Goal: Find specific page/section: Find specific page/section

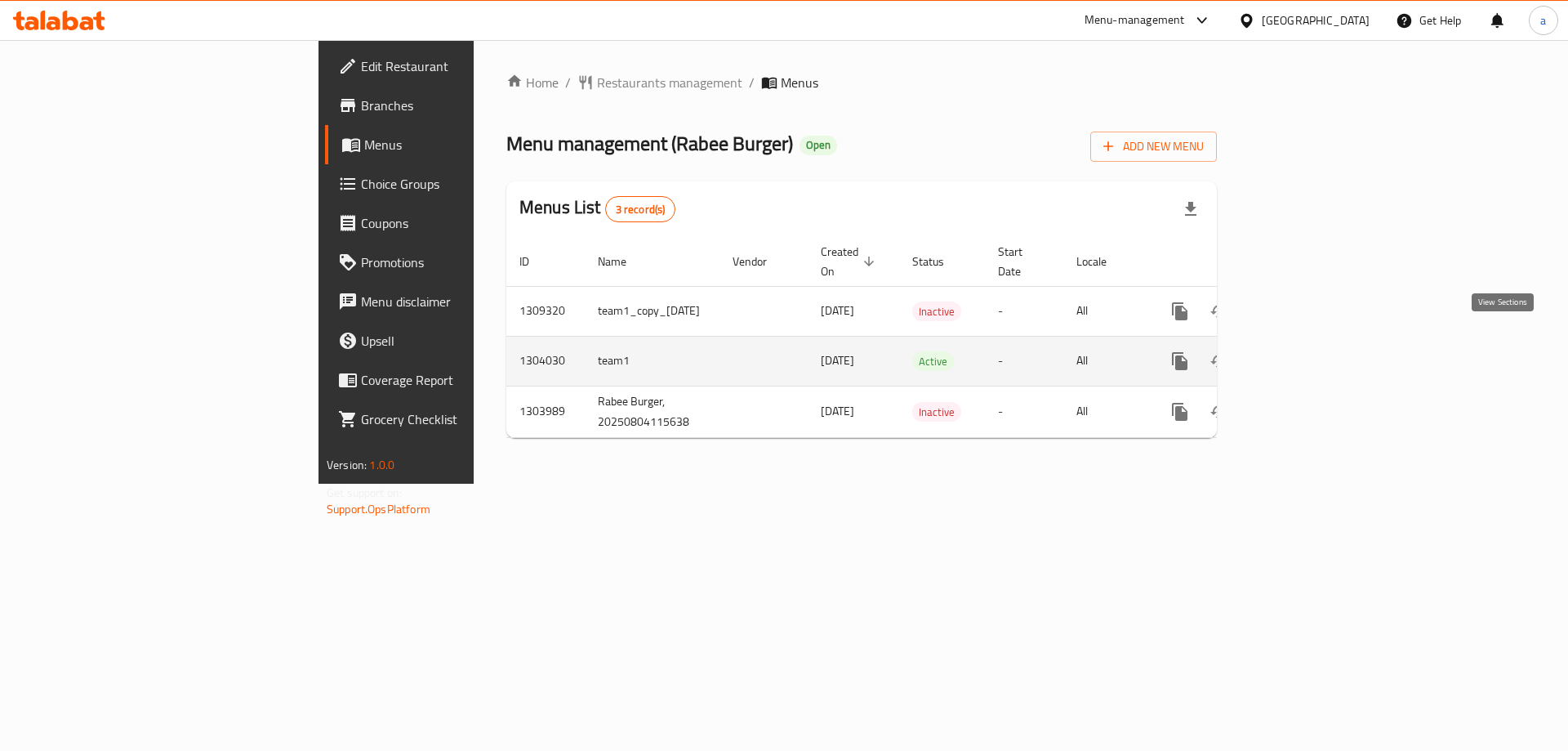
click at [1305, 354] on icon "enhanced table" at bounding box center [1297, 361] width 15 height 15
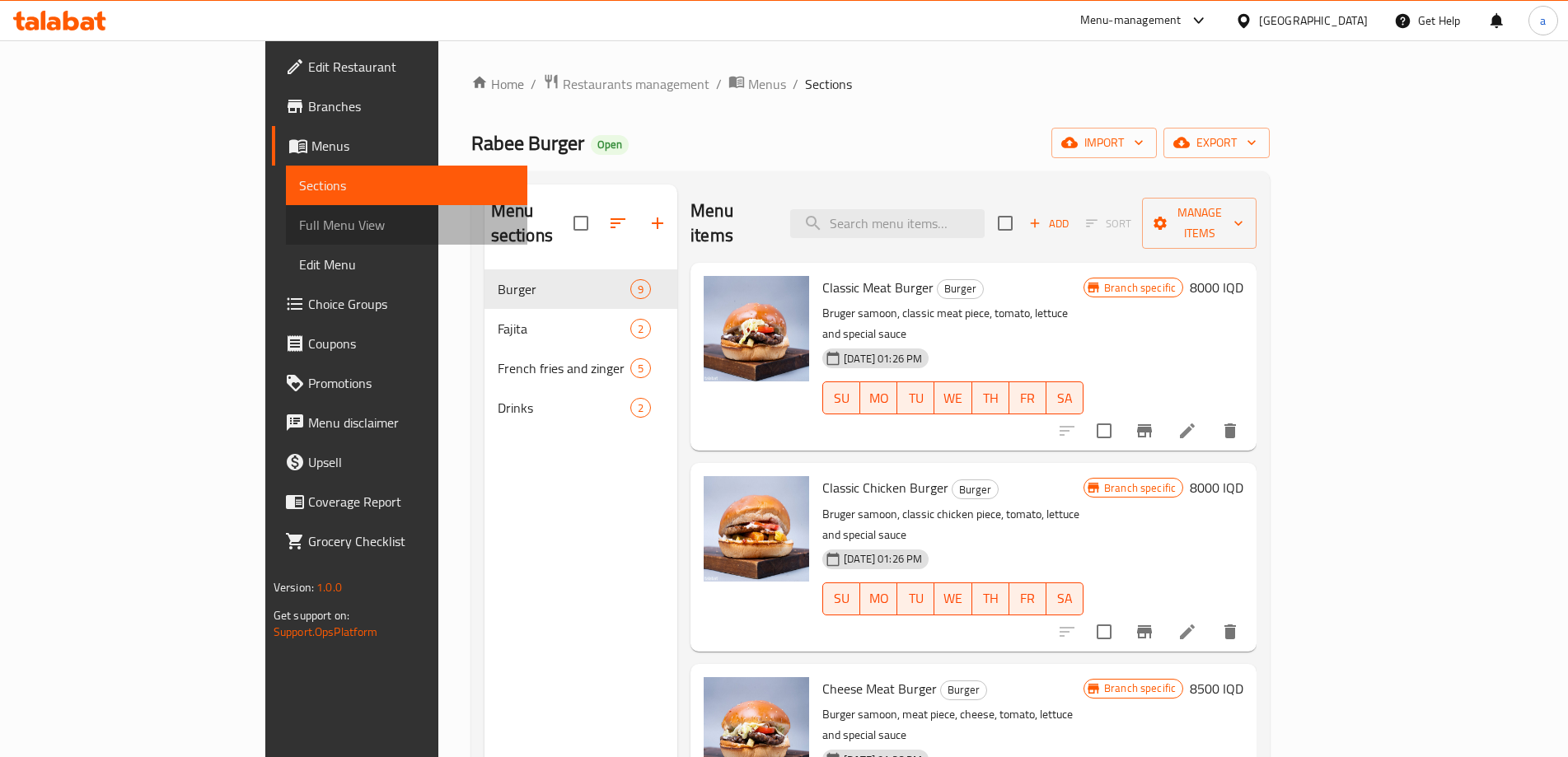
click at [299, 228] on span "Full Menu View" at bounding box center [406, 225] width 215 height 20
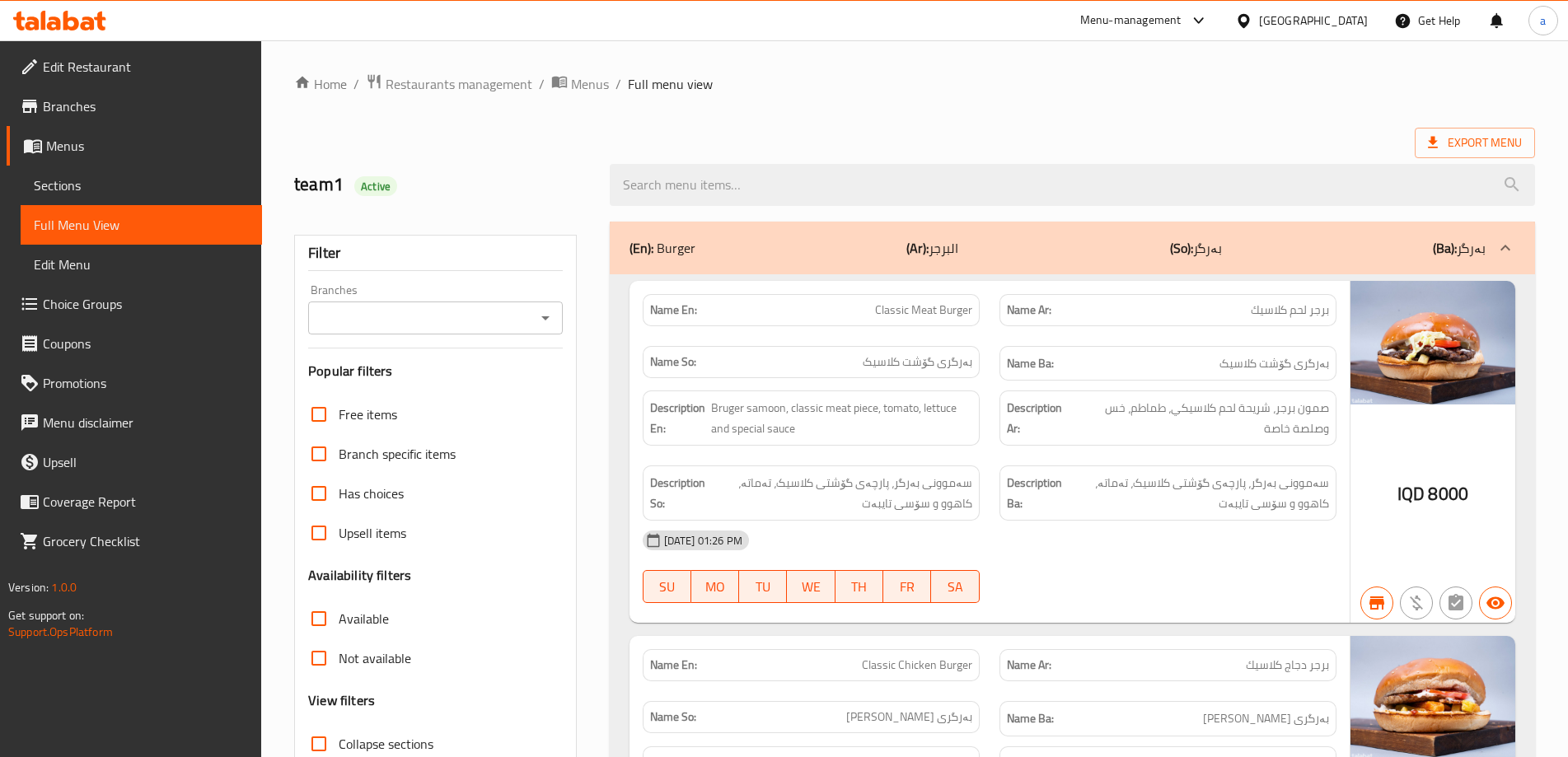
click at [553, 319] on icon "Open" at bounding box center [545, 317] width 20 height 20
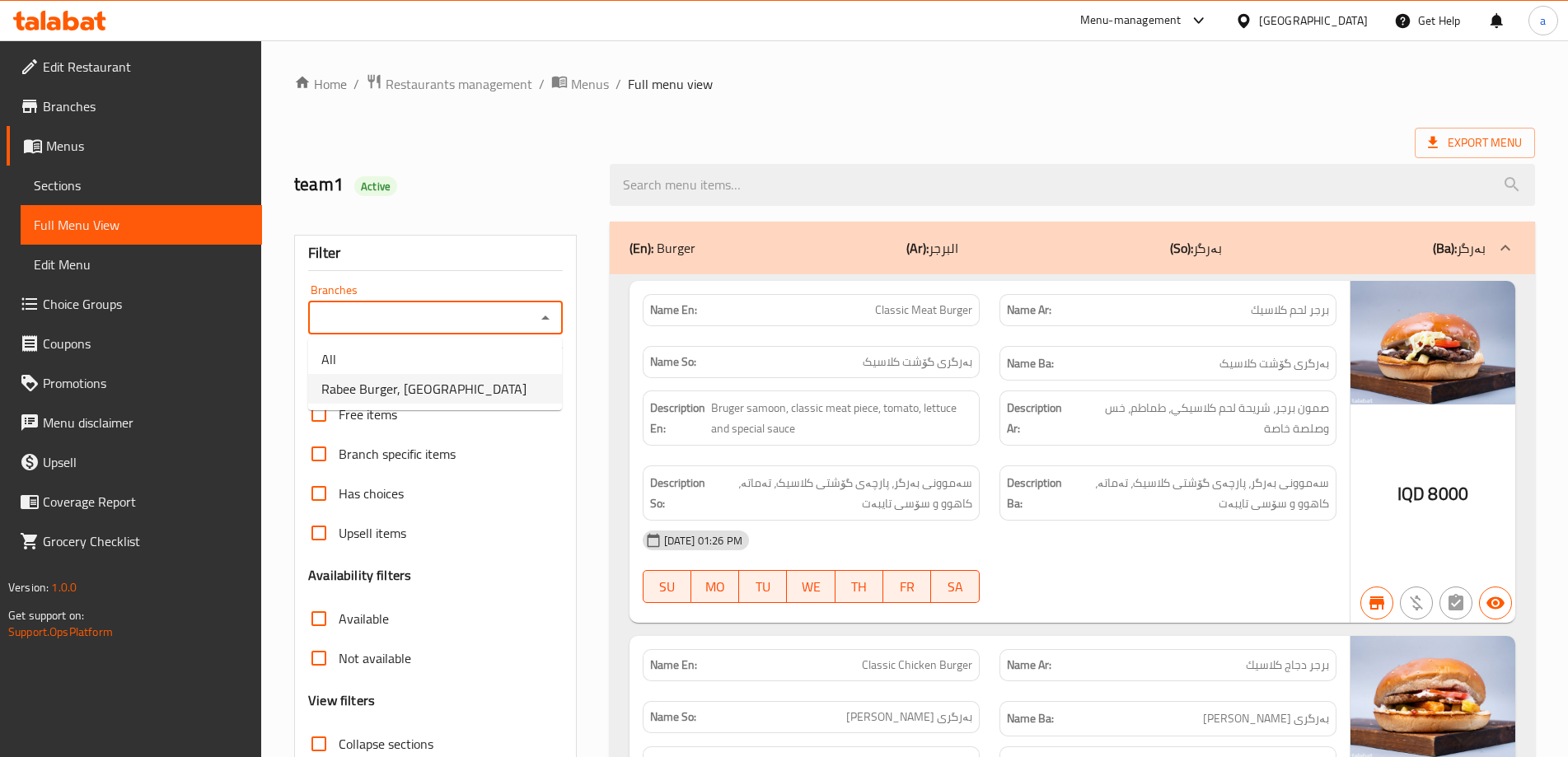
click at [499, 377] on li "Rabee Burger, [GEOGRAPHIC_DATA]" at bounding box center [435, 389] width 254 height 29
type input "Rabee Burger, [GEOGRAPHIC_DATA]"
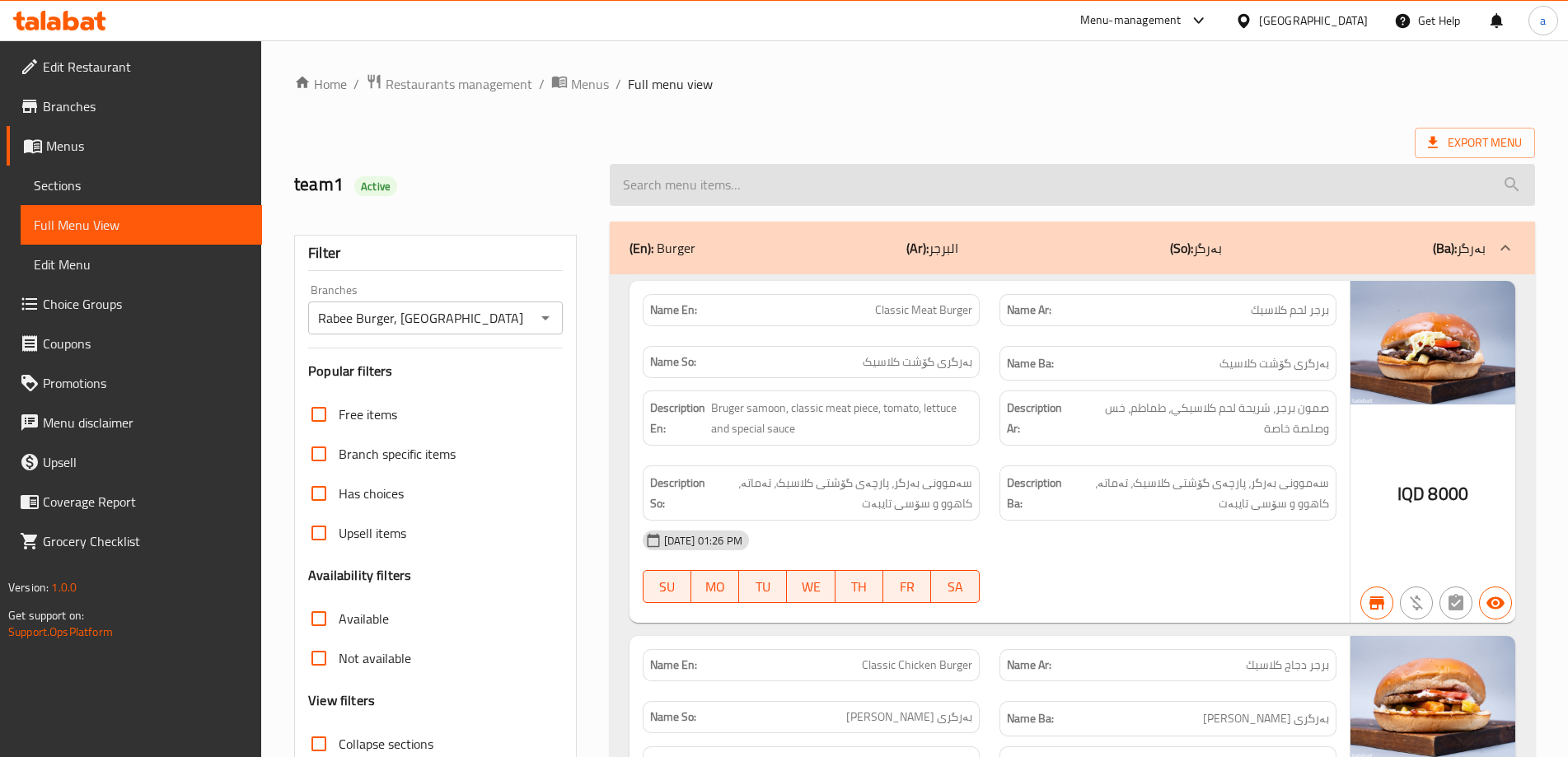
click at [729, 177] on input "search" at bounding box center [1072, 185] width 925 height 42
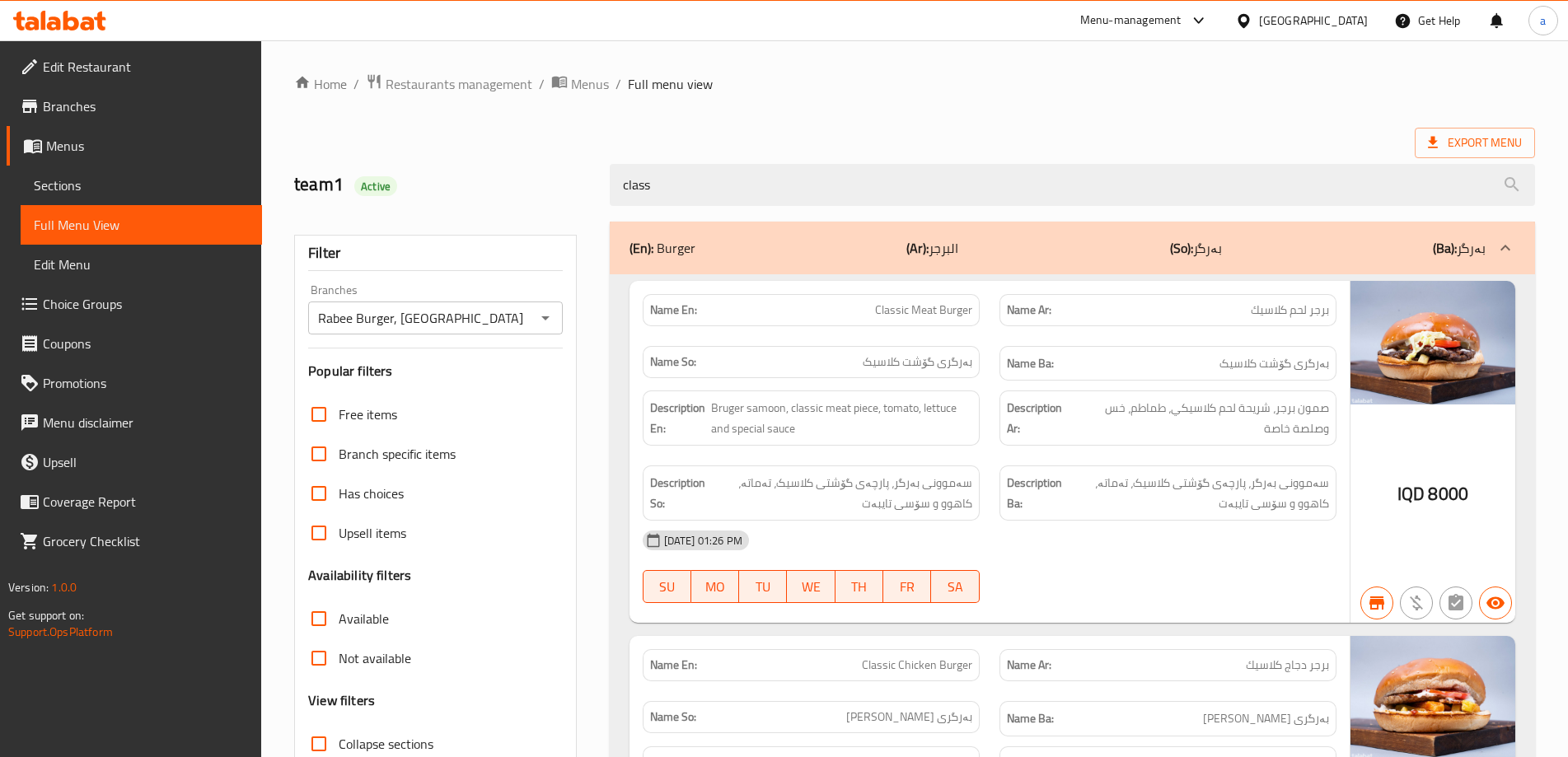
drag, startPoint x: 620, startPoint y: 188, endPoint x: 519, endPoint y: 198, distance: 101.5
click at [519, 198] on div "team1 Active class" at bounding box center [915, 185] width 1260 height 73
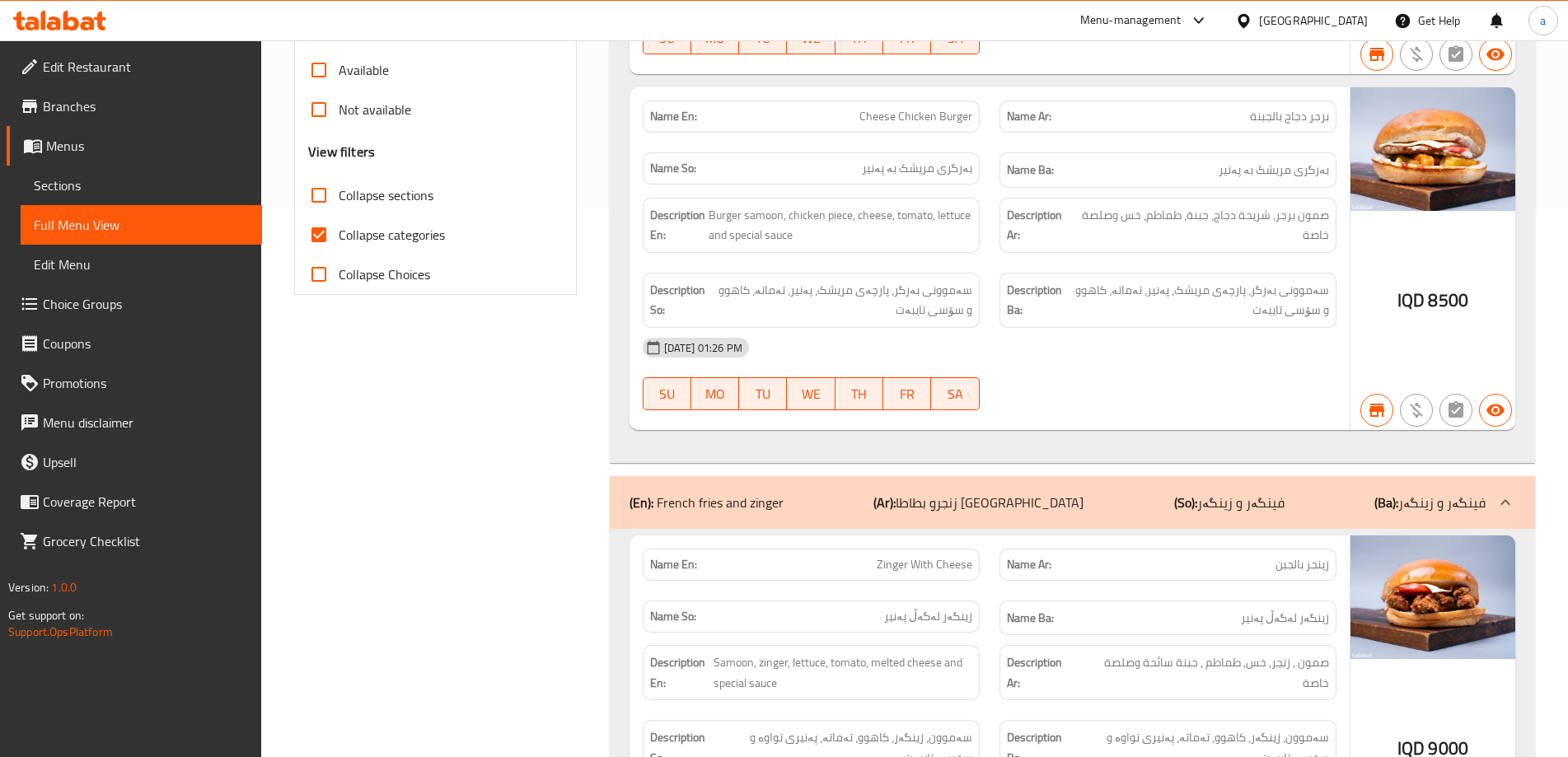
scroll to position [550, 0]
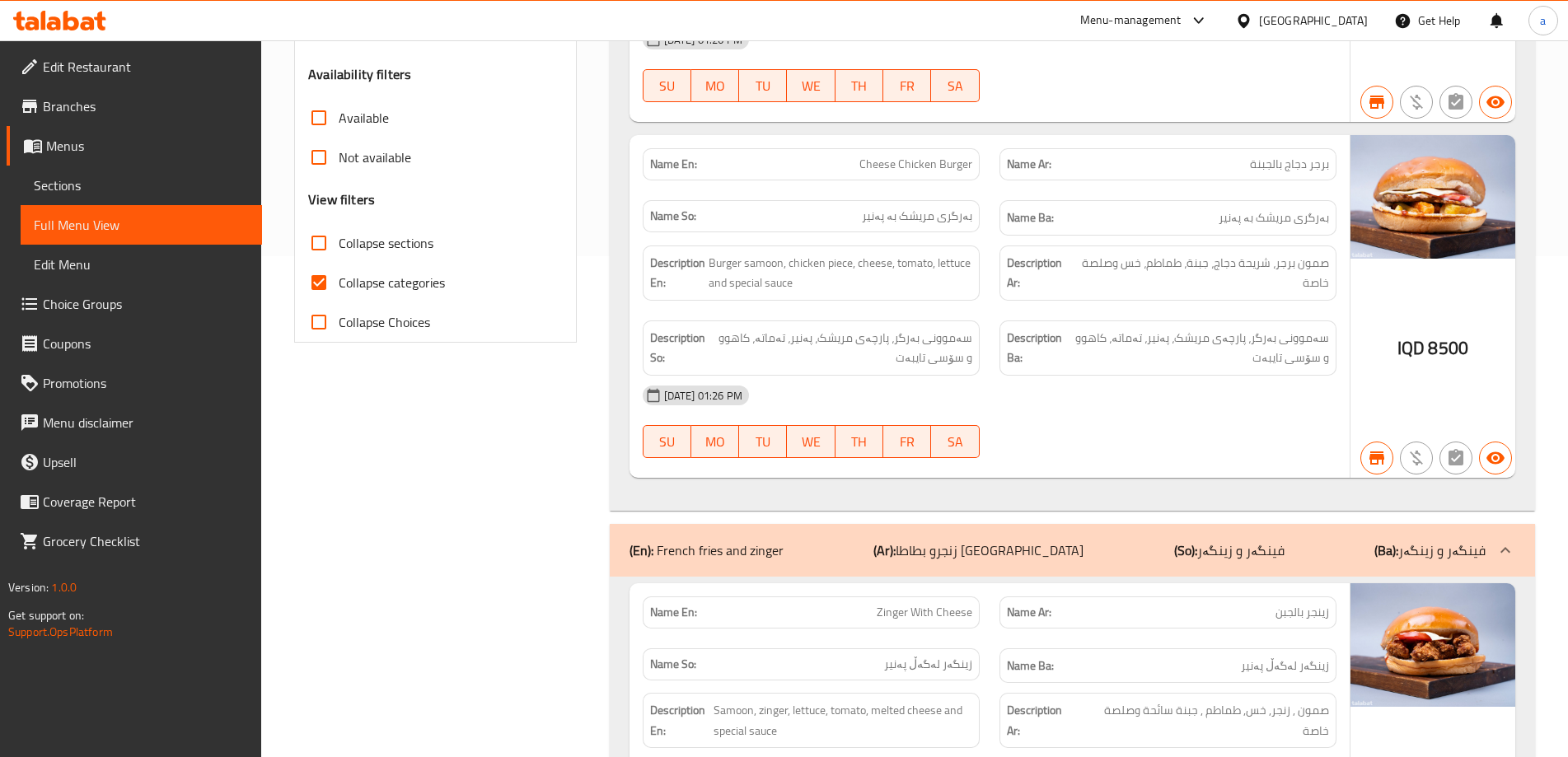
click at [793, 559] on div "(En): French fries and zinger (Ar): زنجرو بطاطا مقلية (So): فینگەر و زینگەر (Ba…" at bounding box center [1057, 550] width 856 height 20
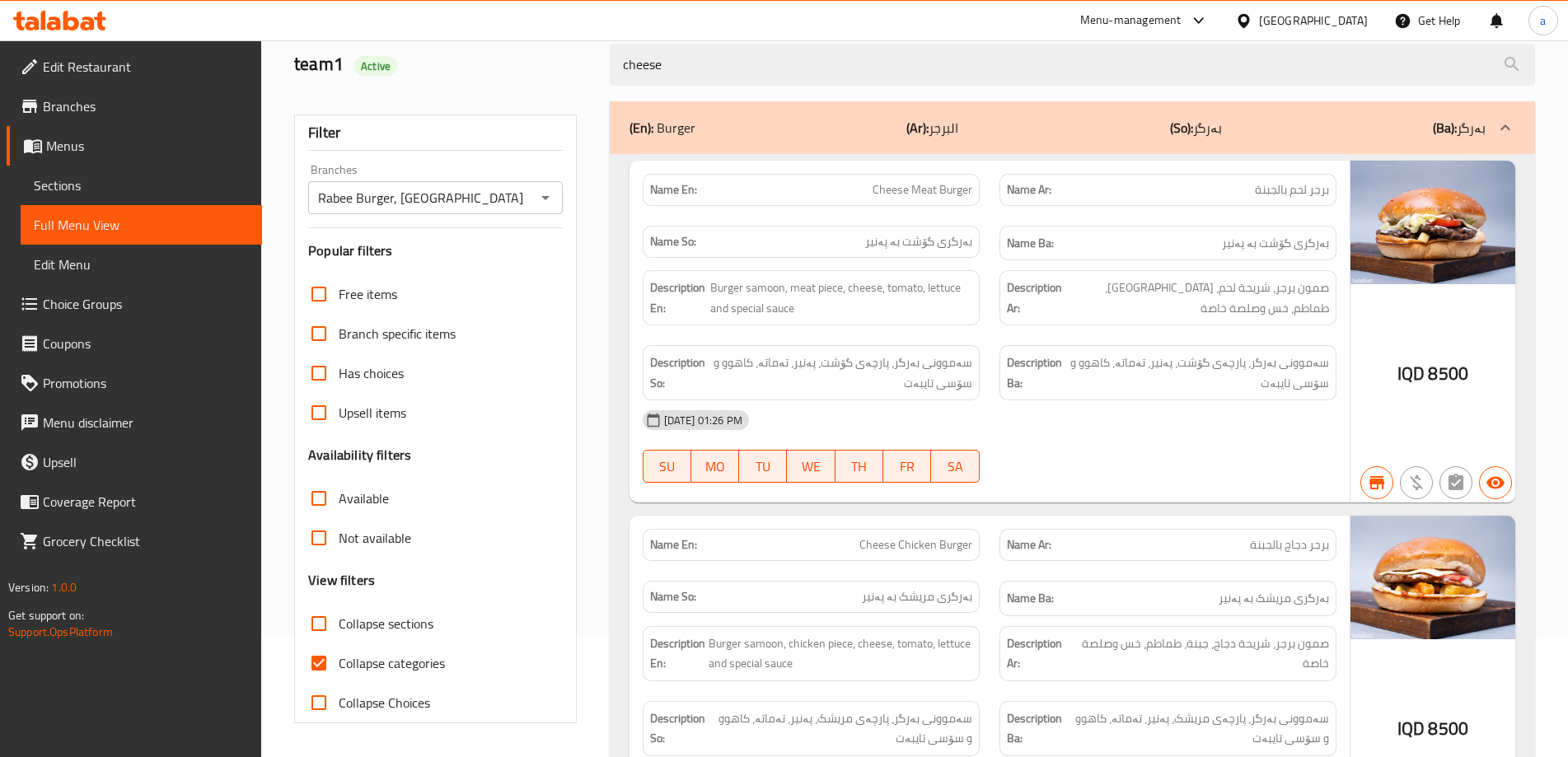
scroll to position [10, 0]
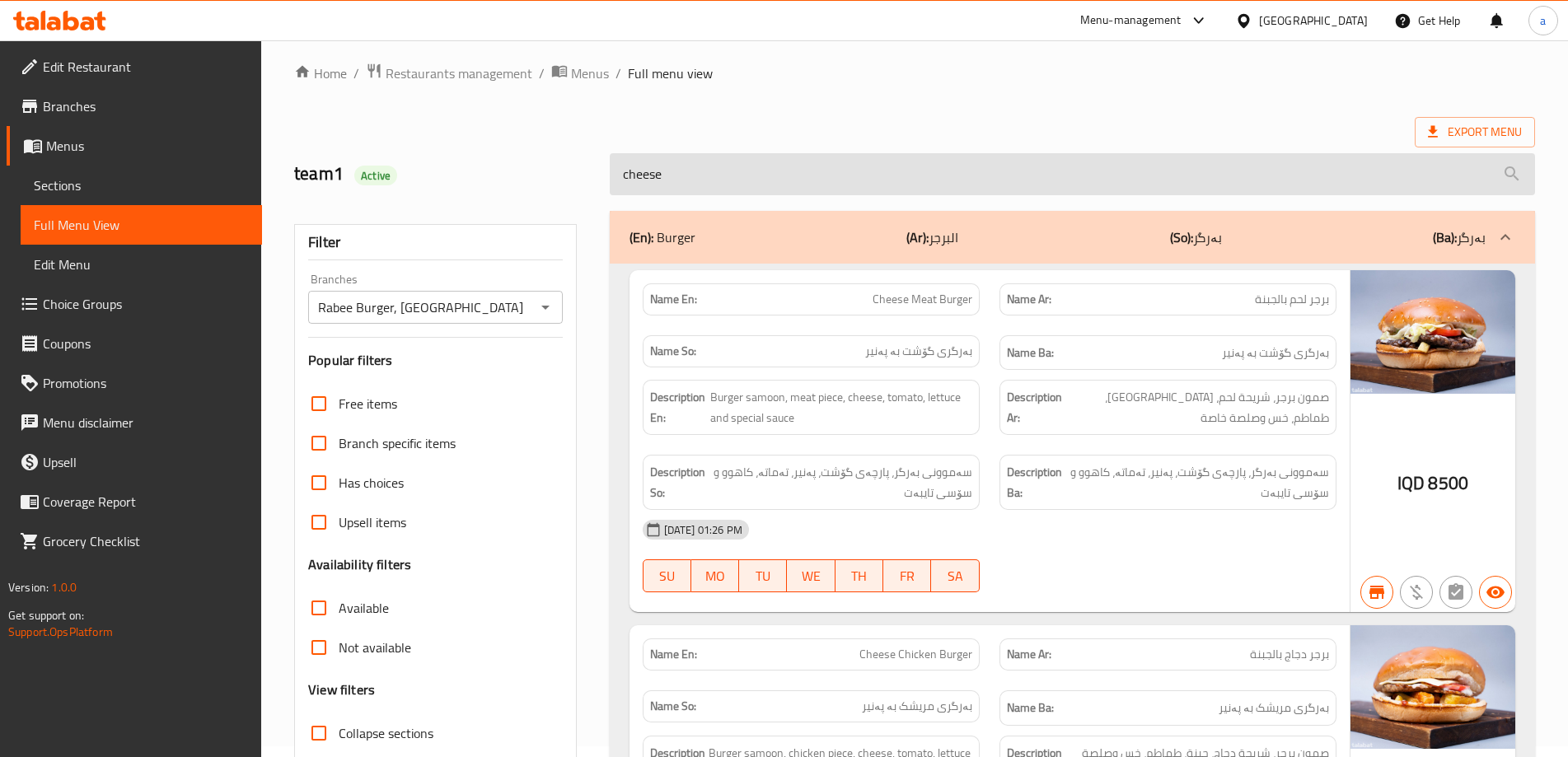
click at [737, 157] on input "cheese" at bounding box center [1072, 174] width 925 height 42
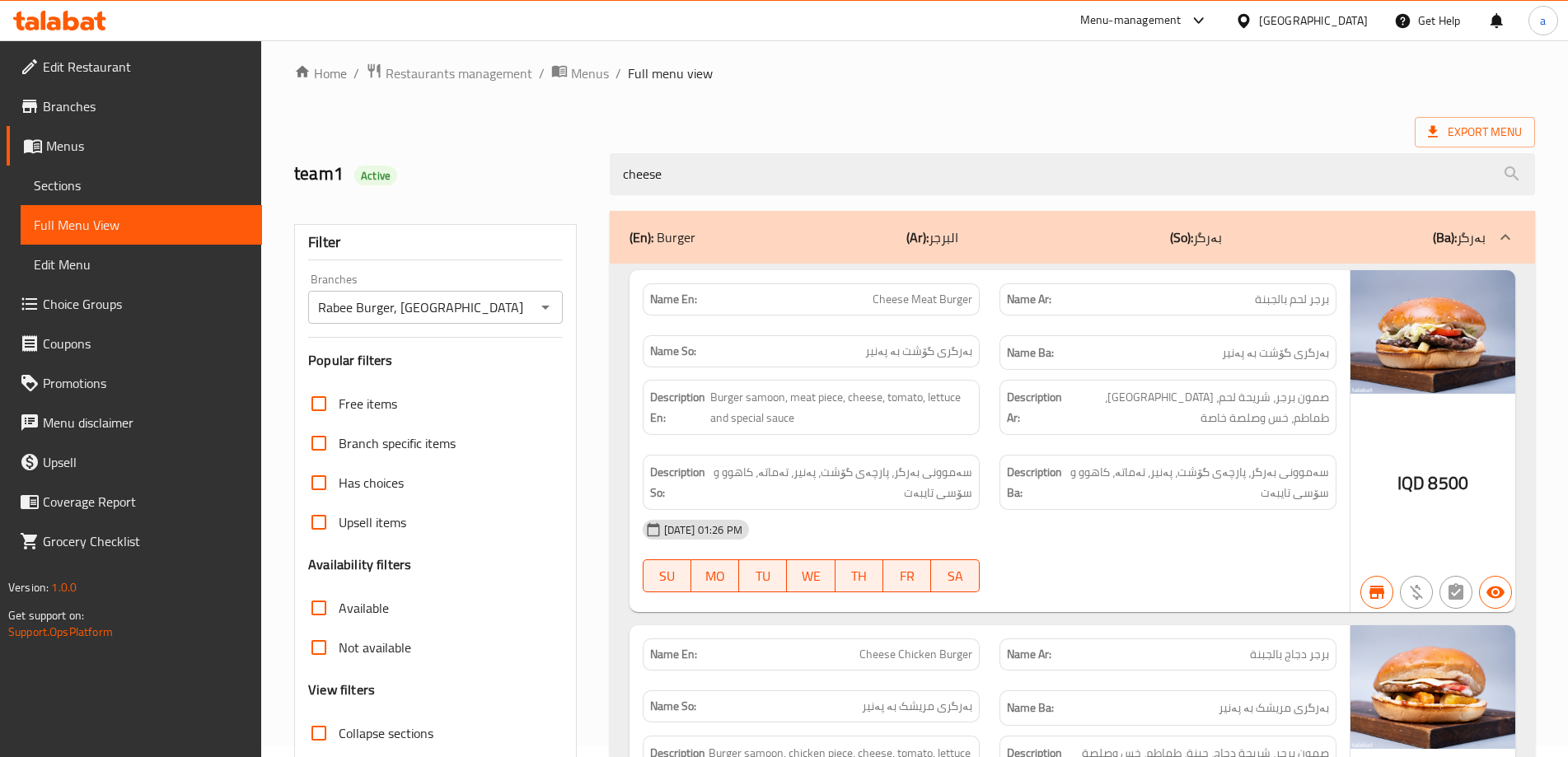
drag, startPoint x: 731, startPoint y: 169, endPoint x: 347, endPoint y: 194, distance: 384.8
click at [347, 194] on div "team1 Active cheese" at bounding box center [915, 174] width 1260 height 73
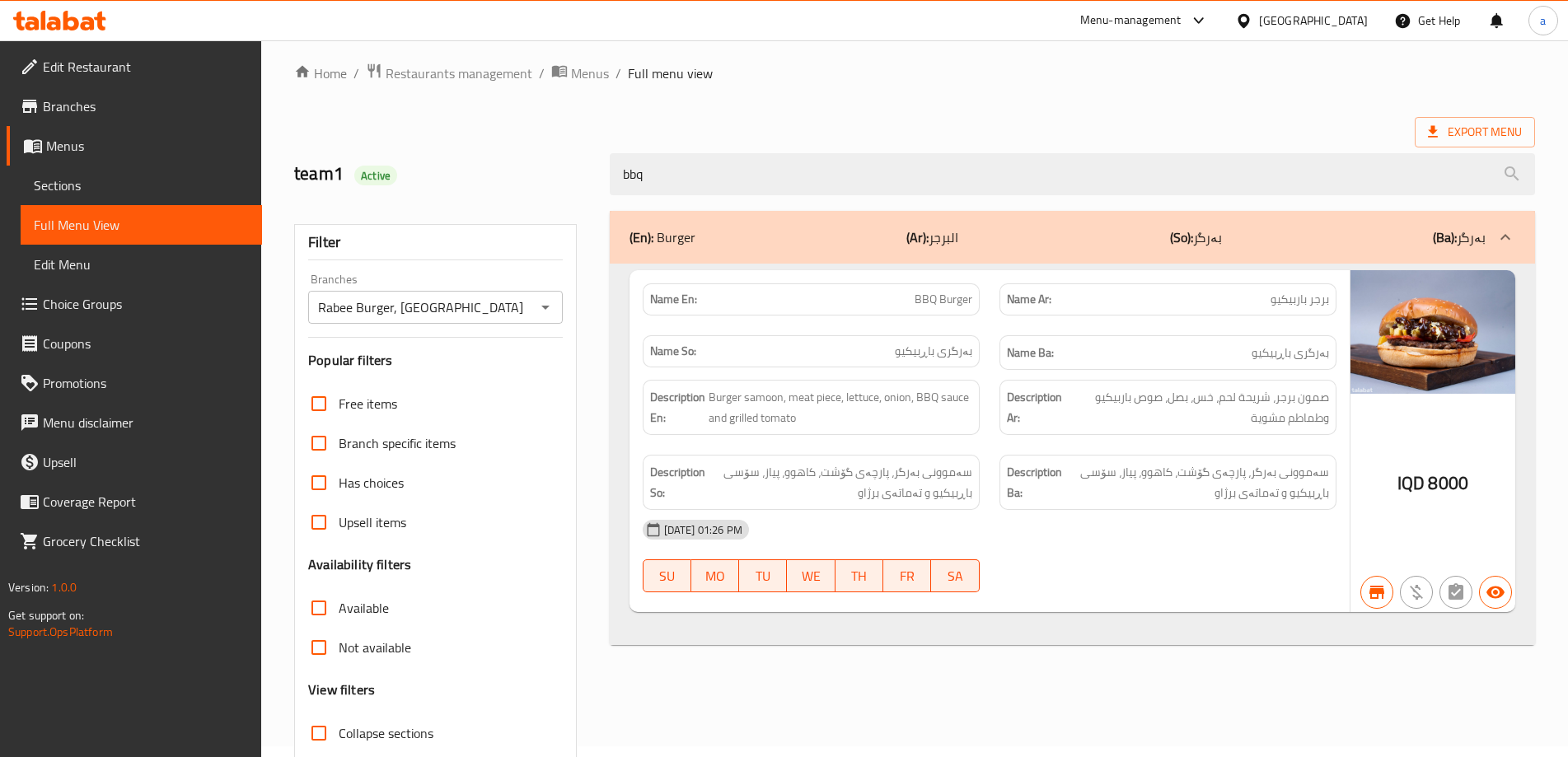
drag, startPoint x: 565, startPoint y: 186, endPoint x: 490, endPoint y: 189, distance: 75.1
click at [494, 189] on div "team1 Active bbq" at bounding box center [915, 174] width 1260 height 73
drag, startPoint x: 666, startPoint y: 175, endPoint x: 479, endPoint y: 187, distance: 187.4
click at [479, 187] on div "team1 Active rab" at bounding box center [915, 174] width 1260 height 73
drag, startPoint x: 684, startPoint y: 169, endPoint x: 497, endPoint y: 175, distance: 187.1
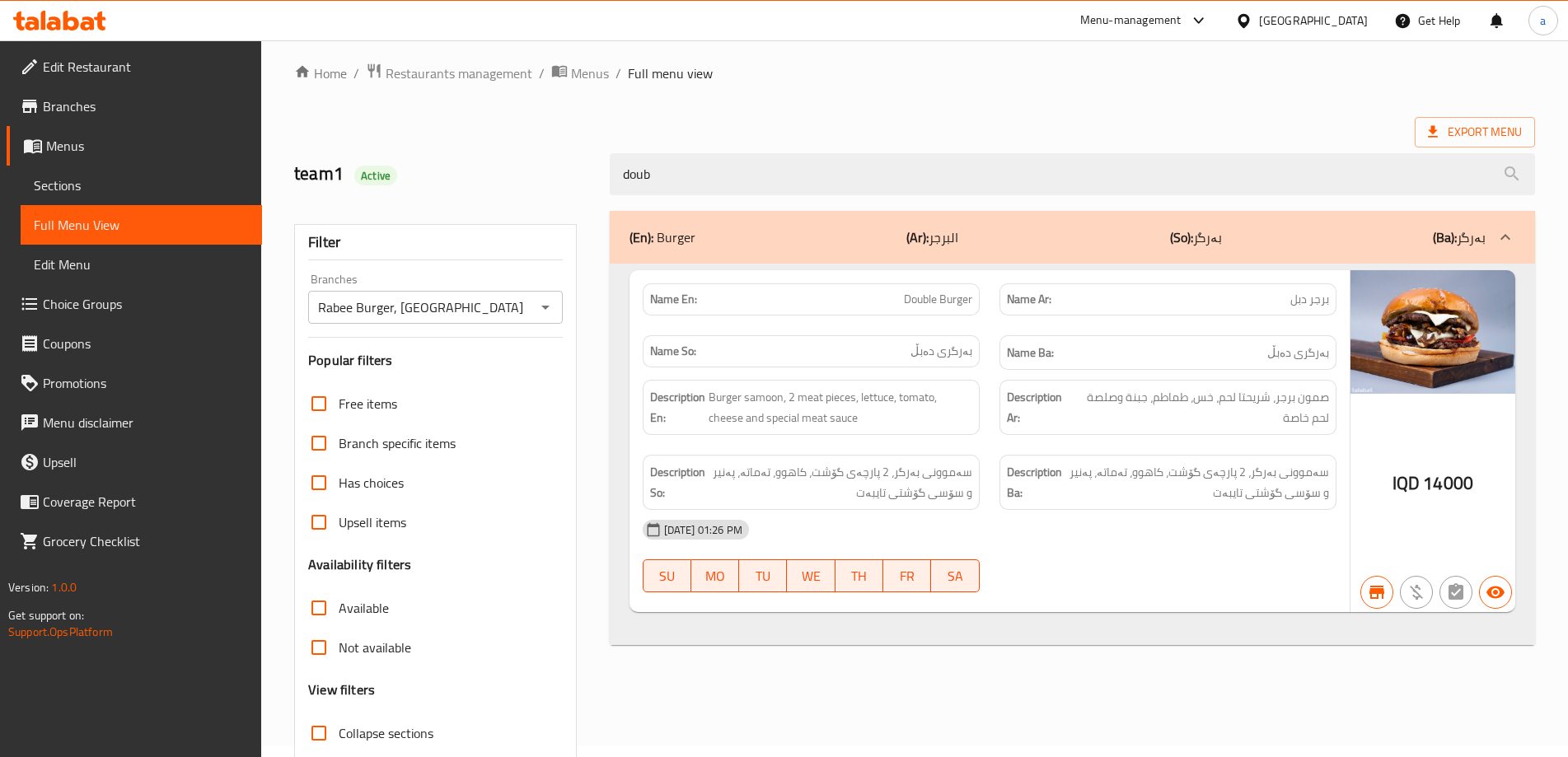
click at [500, 177] on div "team1 Active doub" at bounding box center [915, 174] width 1260 height 73
drag, startPoint x: 602, startPoint y: 170, endPoint x: 420, endPoint y: 184, distance: 182.5
click at [420, 184] on div "team1 Active do" at bounding box center [915, 174] width 1260 height 73
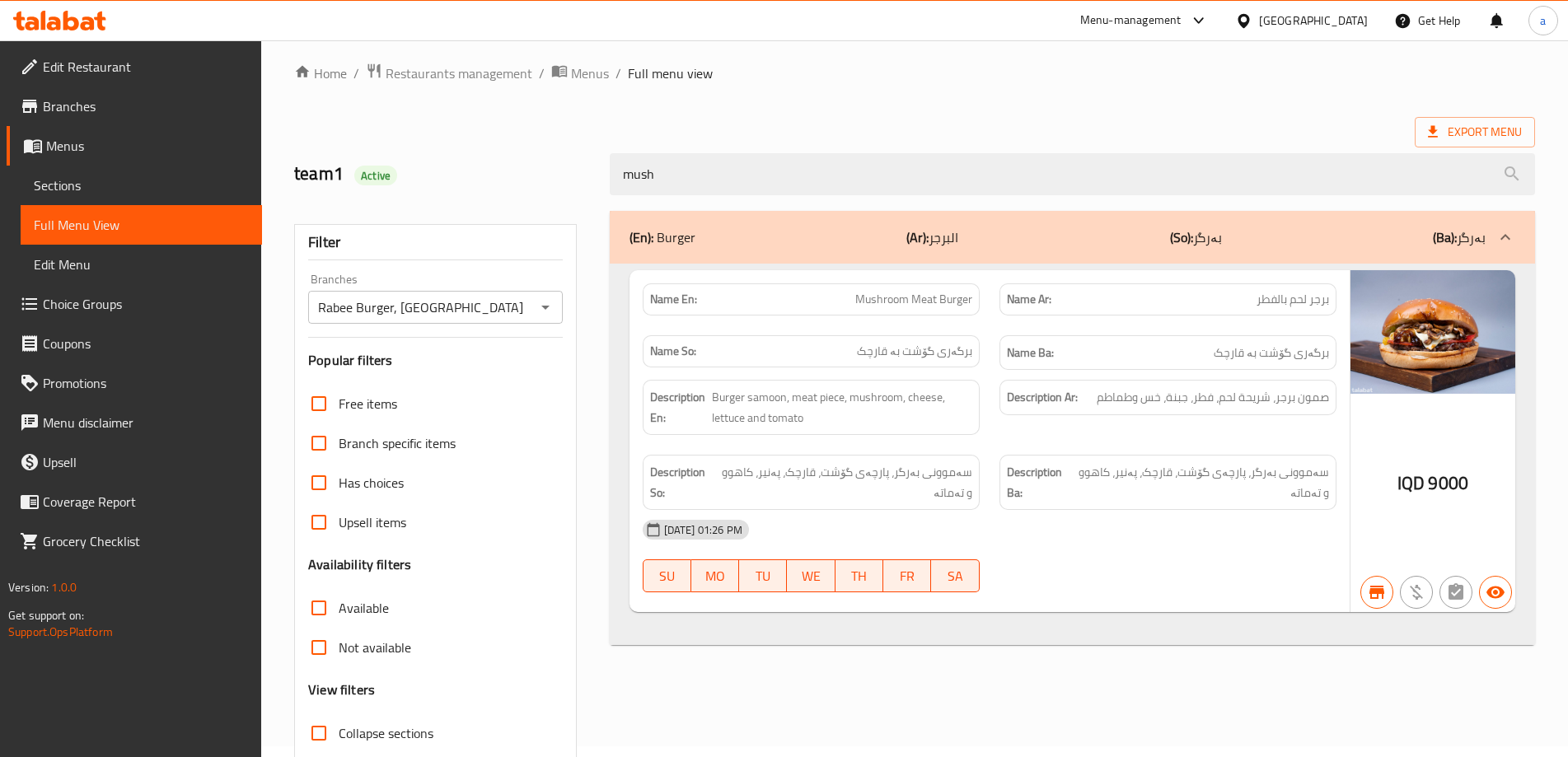
drag, startPoint x: 703, startPoint y: 176, endPoint x: 464, endPoint y: 198, distance: 240.0
click at [468, 198] on div "team1 Active mush" at bounding box center [915, 174] width 1260 height 73
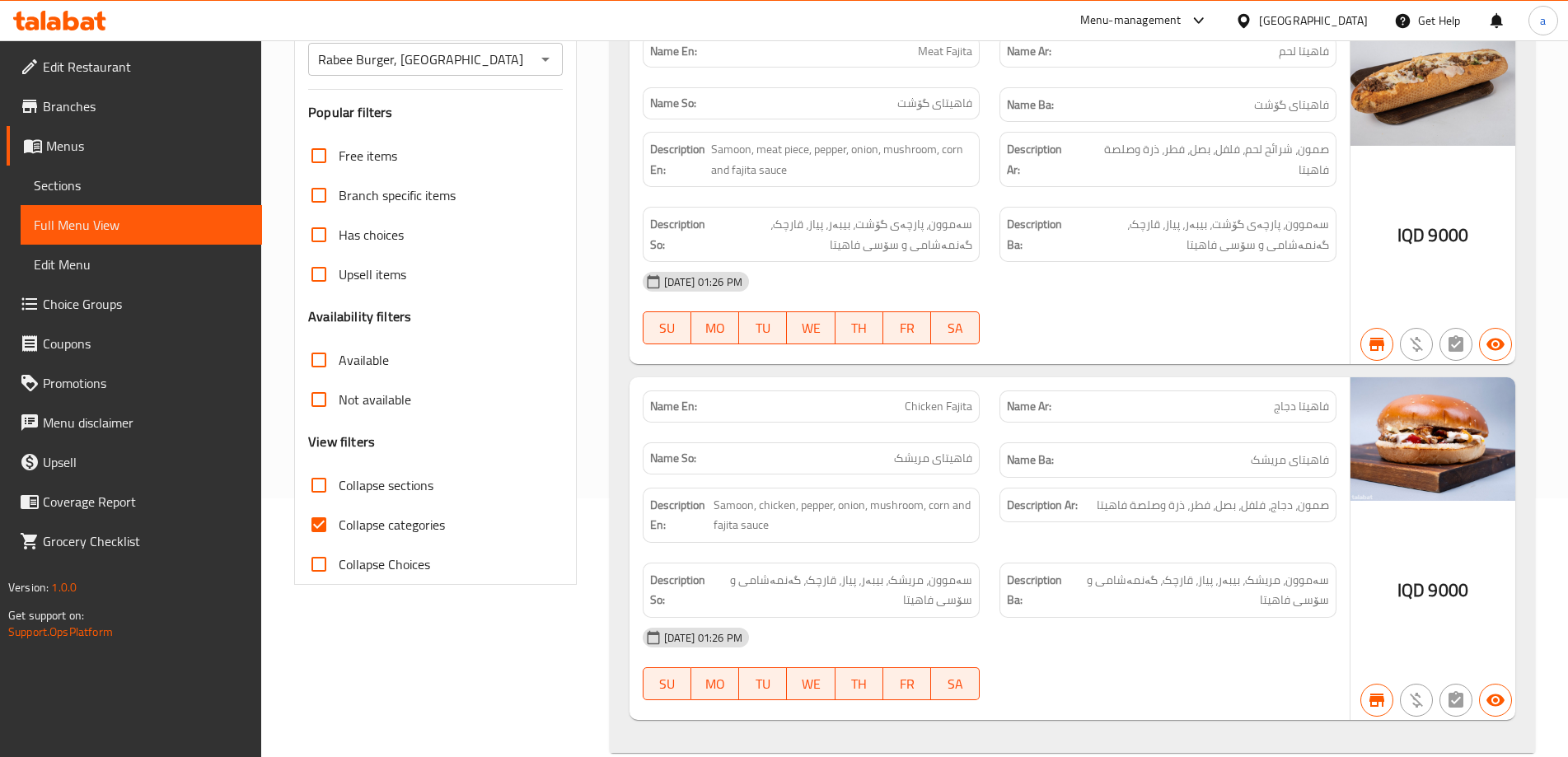
scroll to position [288, 0]
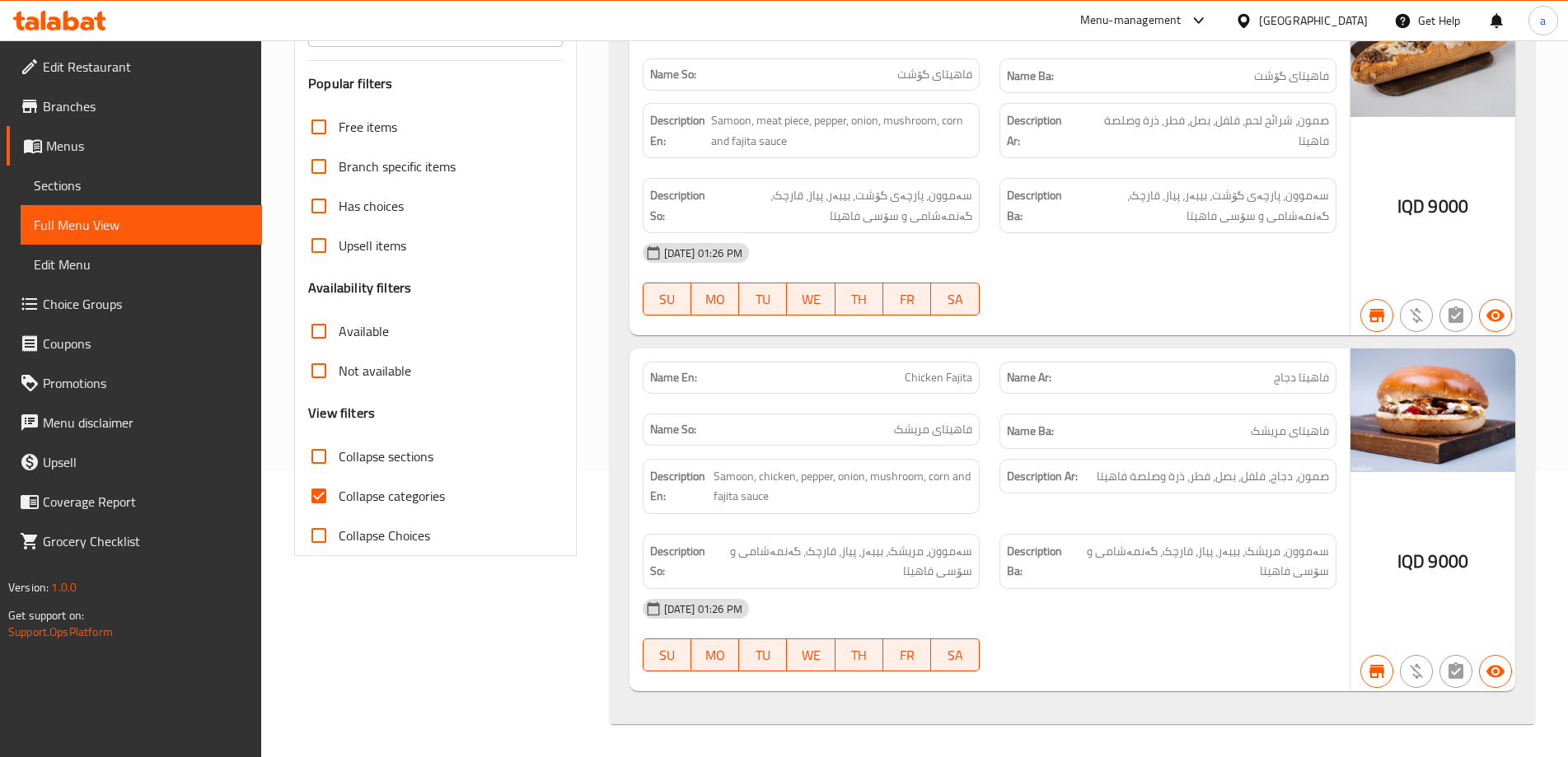
type input "faj"
click at [351, 506] on span "Collapse categories" at bounding box center [392, 495] width 106 height 20
click at [339, 506] on input "Collapse categories" at bounding box center [319, 496] width 40 height 40
checkbox input "false"
click at [366, 461] on span "Collapse sections" at bounding box center [386, 456] width 95 height 20
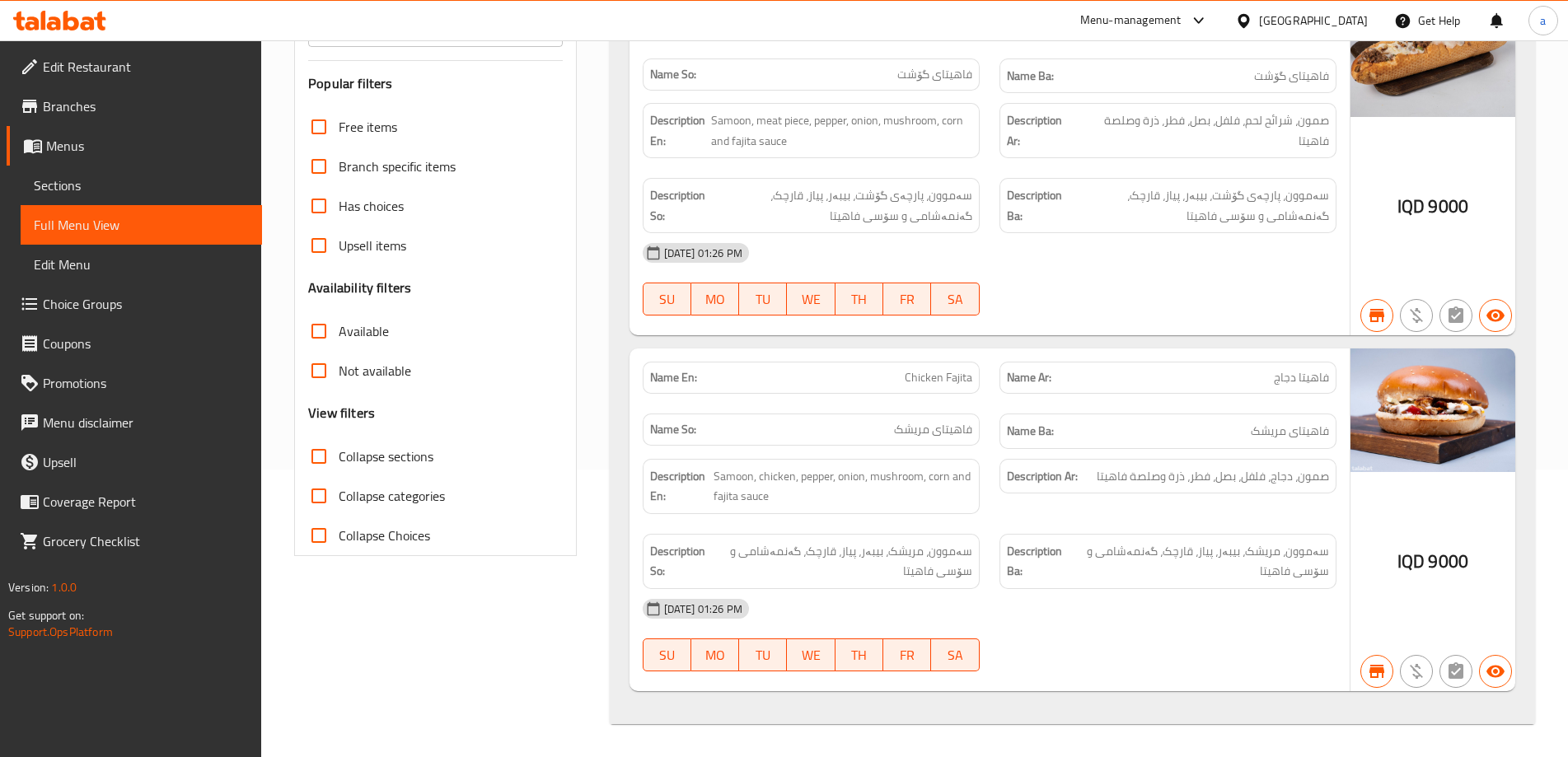
click at [339, 461] on input "Collapse sections" at bounding box center [319, 456] width 40 height 40
checkbox input "true"
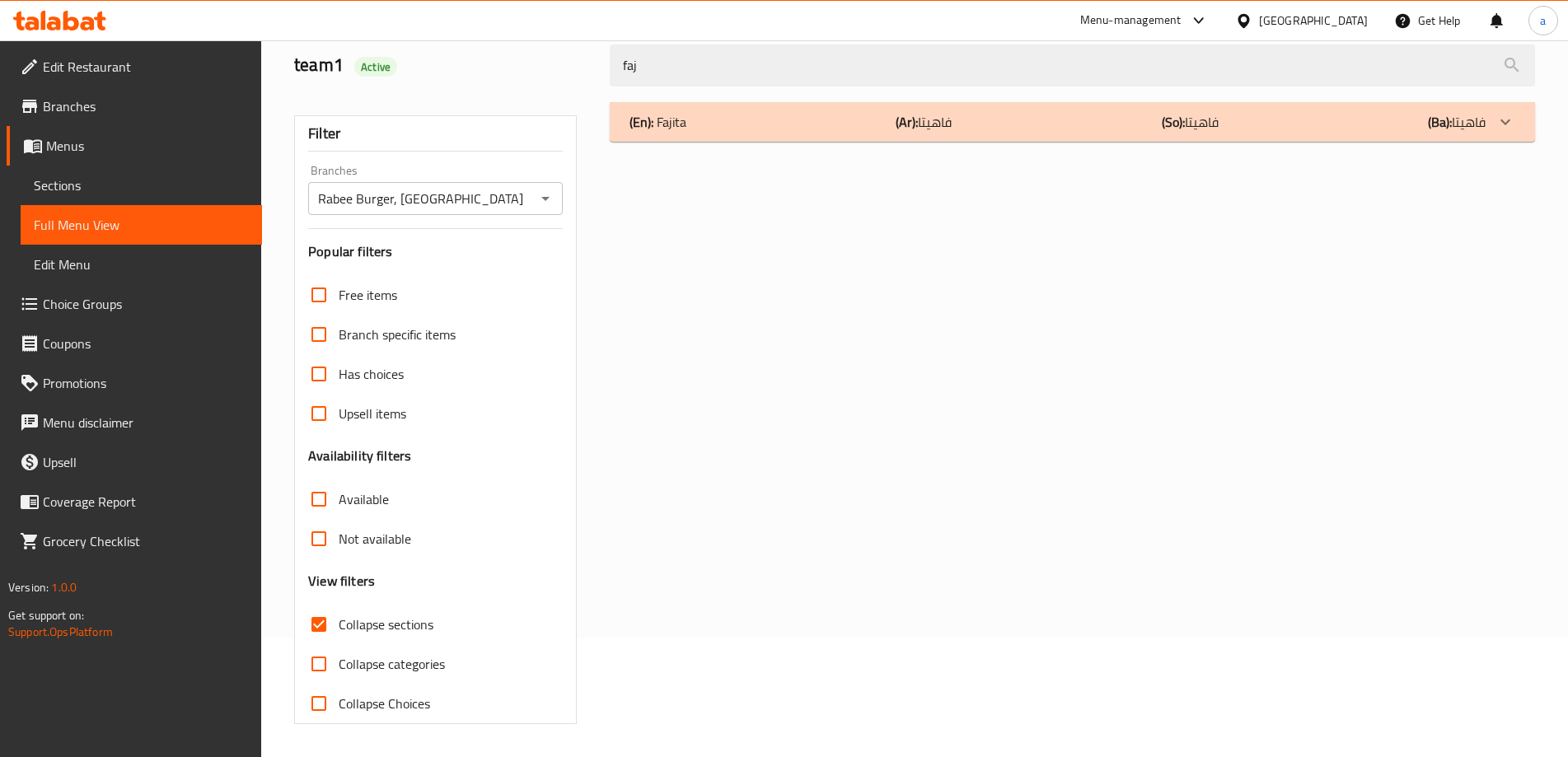
drag, startPoint x: 688, startPoint y: 75, endPoint x: 412, endPoint y: 109, distance: 278.1
click at [412, 109] on div "Home / Restaurants management / Menus / Full menu view Export Menu team1 Active…" at bounding box center [914, 339] width 1240 height 770
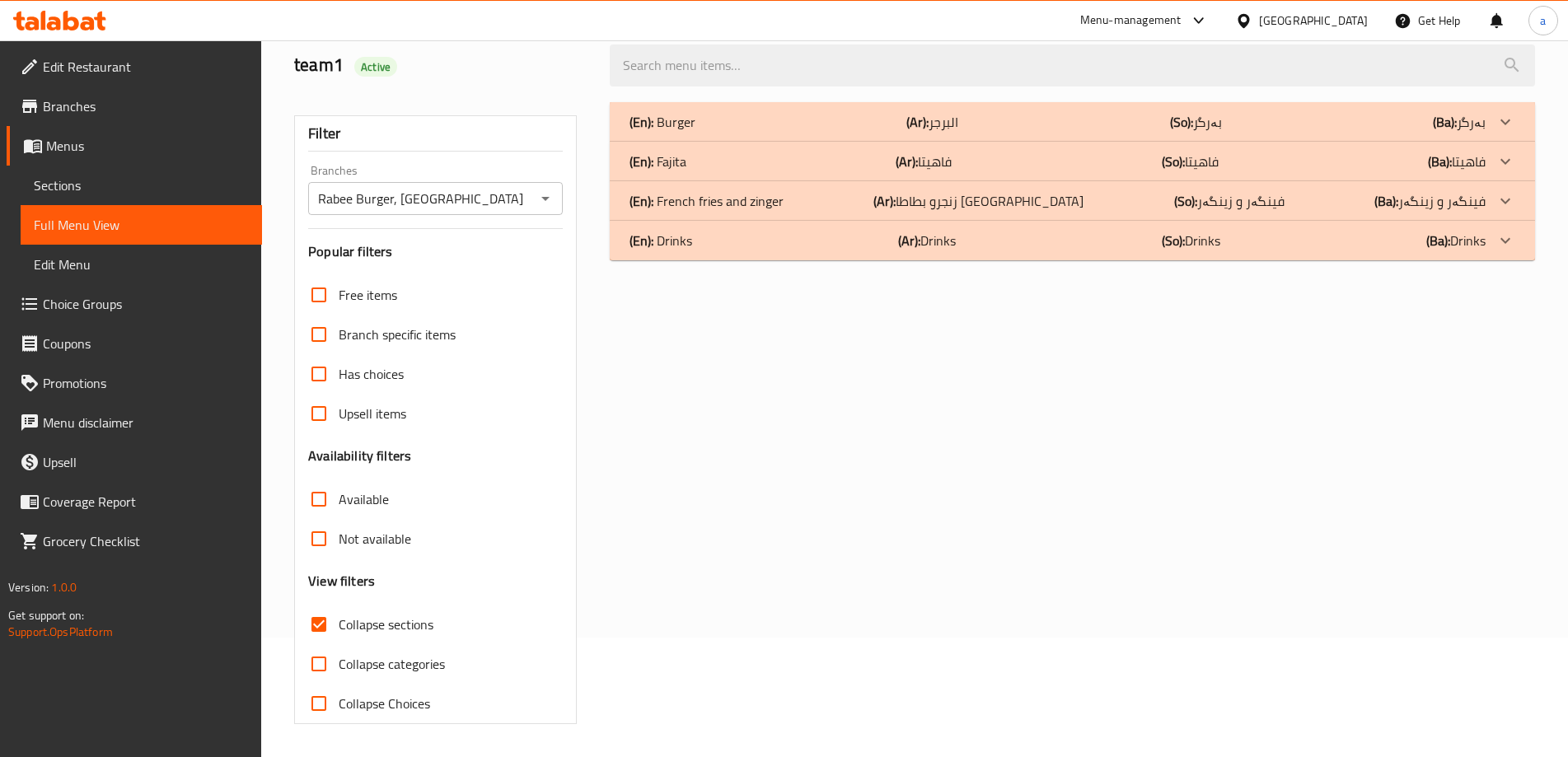
click at [784, 231] on div "(En): Drinks (Ar): Drinks (So): Drinks (Ba): Drinks" at bounding box center [1057, 240] width 856 height 20
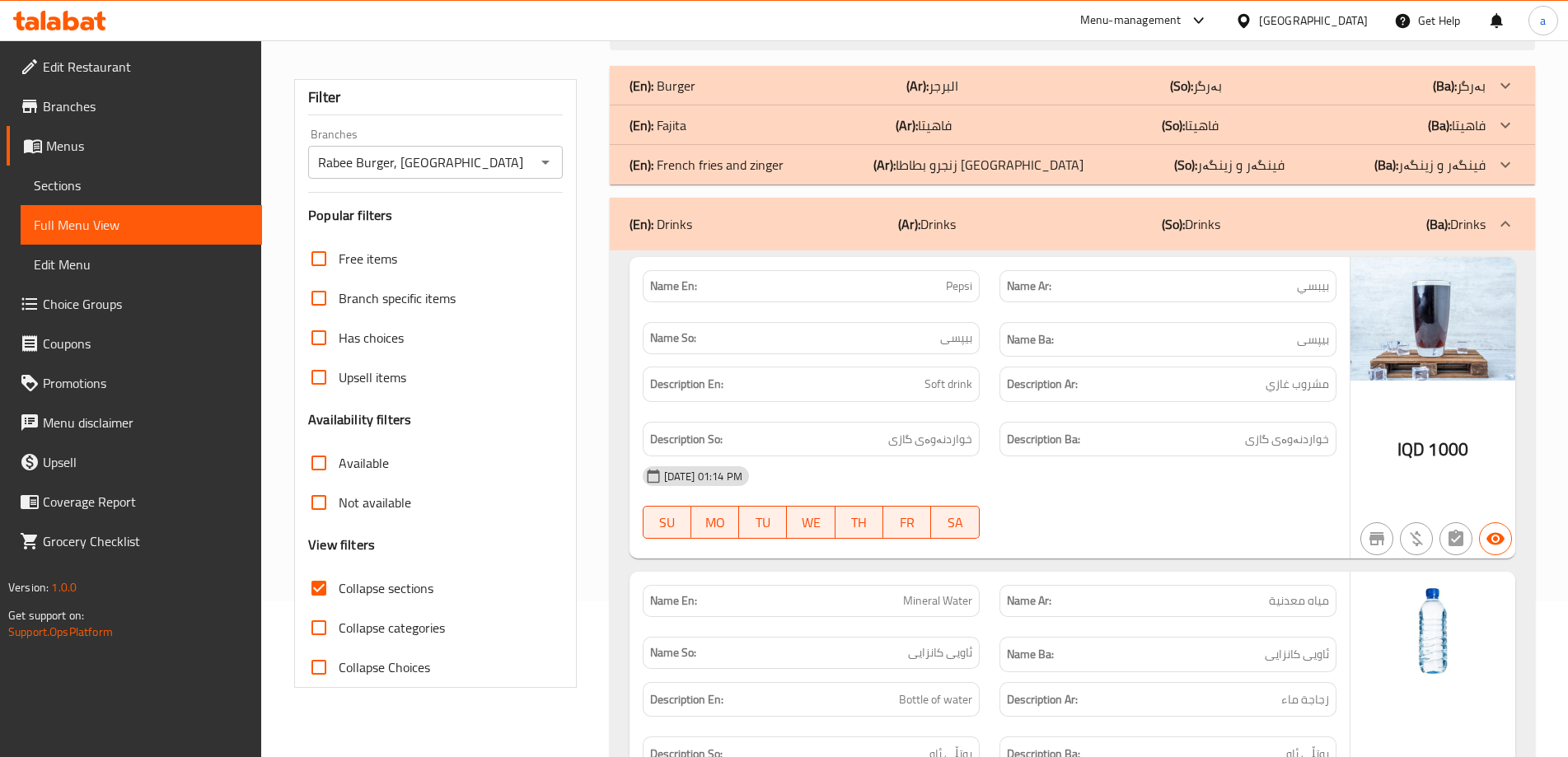
scroll to position [118, 0]
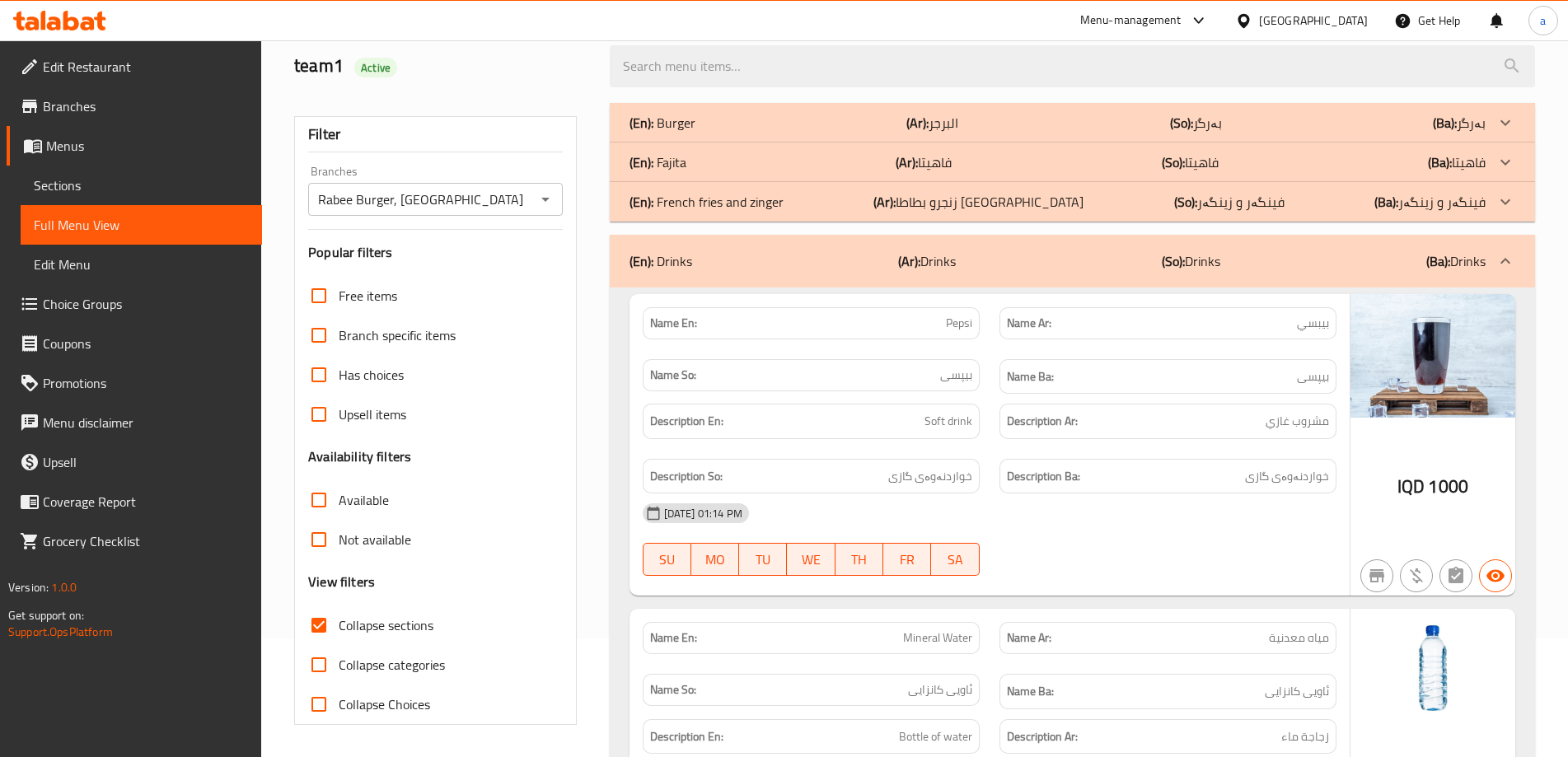
click at [734, 267] on div "(En): Drinks (Ar): Drinks (So): Drinks (Ba): Drinks" at bounding box center [1057, 261] width 856 height 20
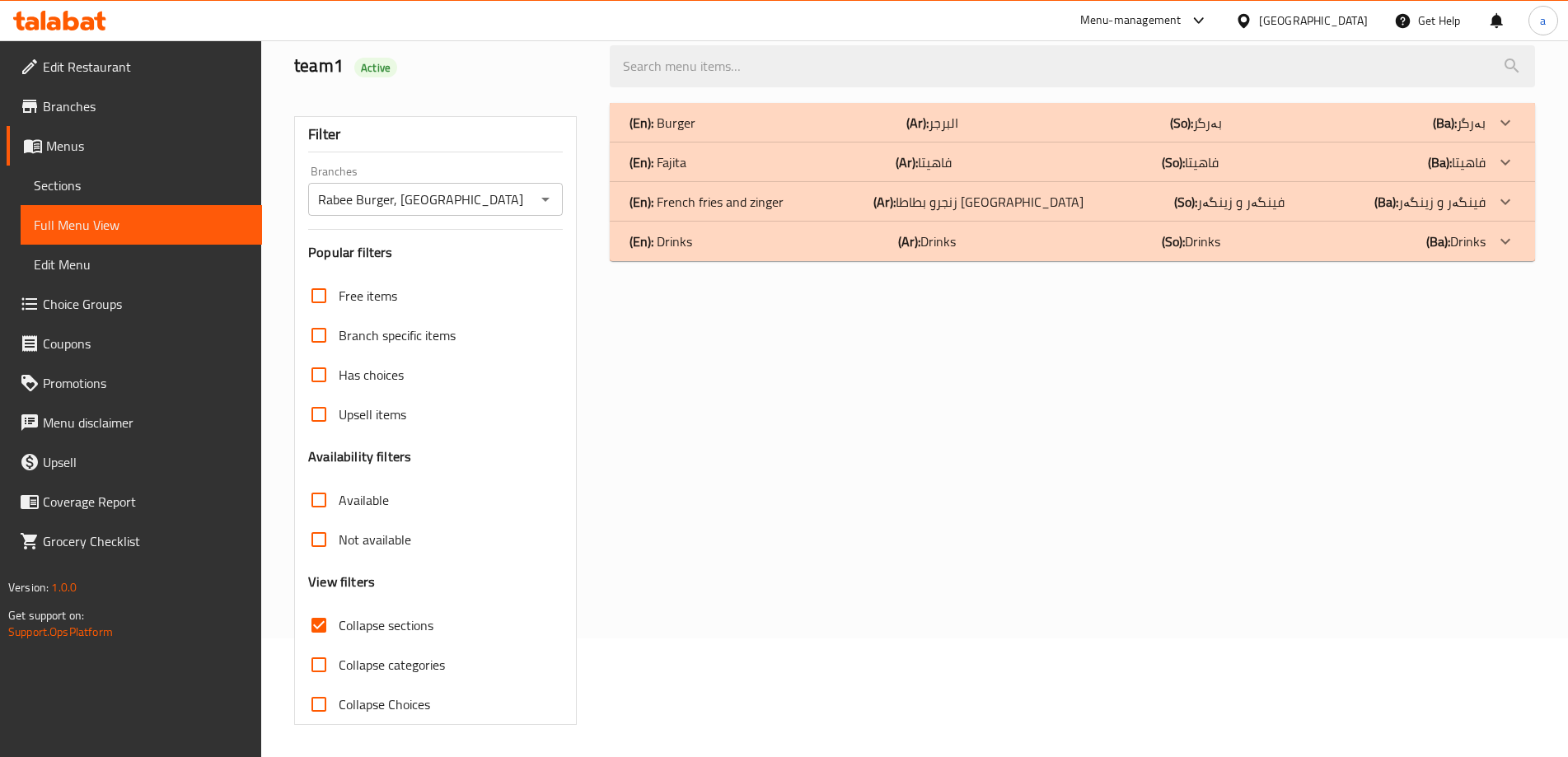
click at [756, 201] on p "(En): French fries and zinger" at bounding box center [706, 201] width 154 height 20
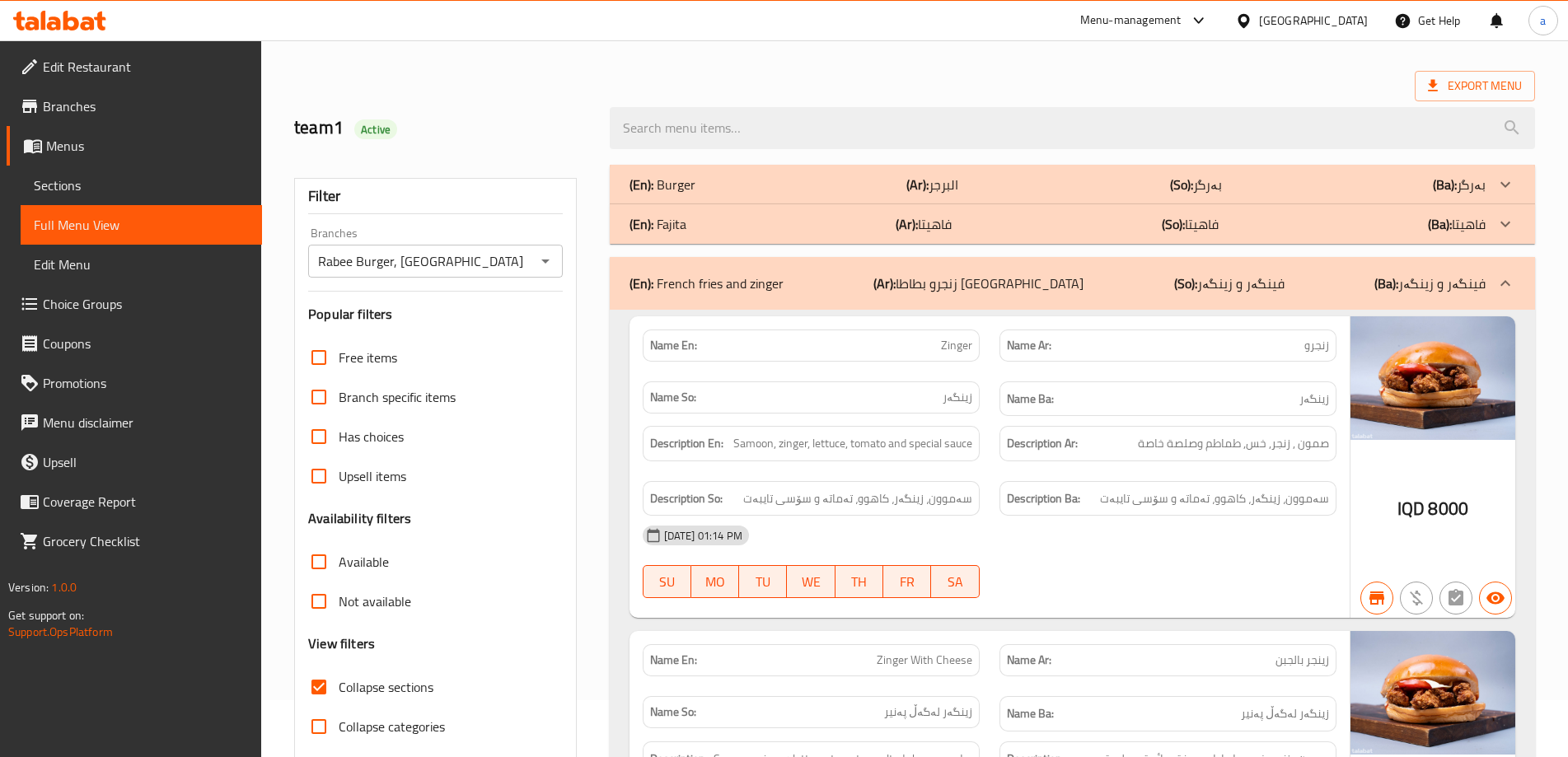
scroll to position [0, 0]
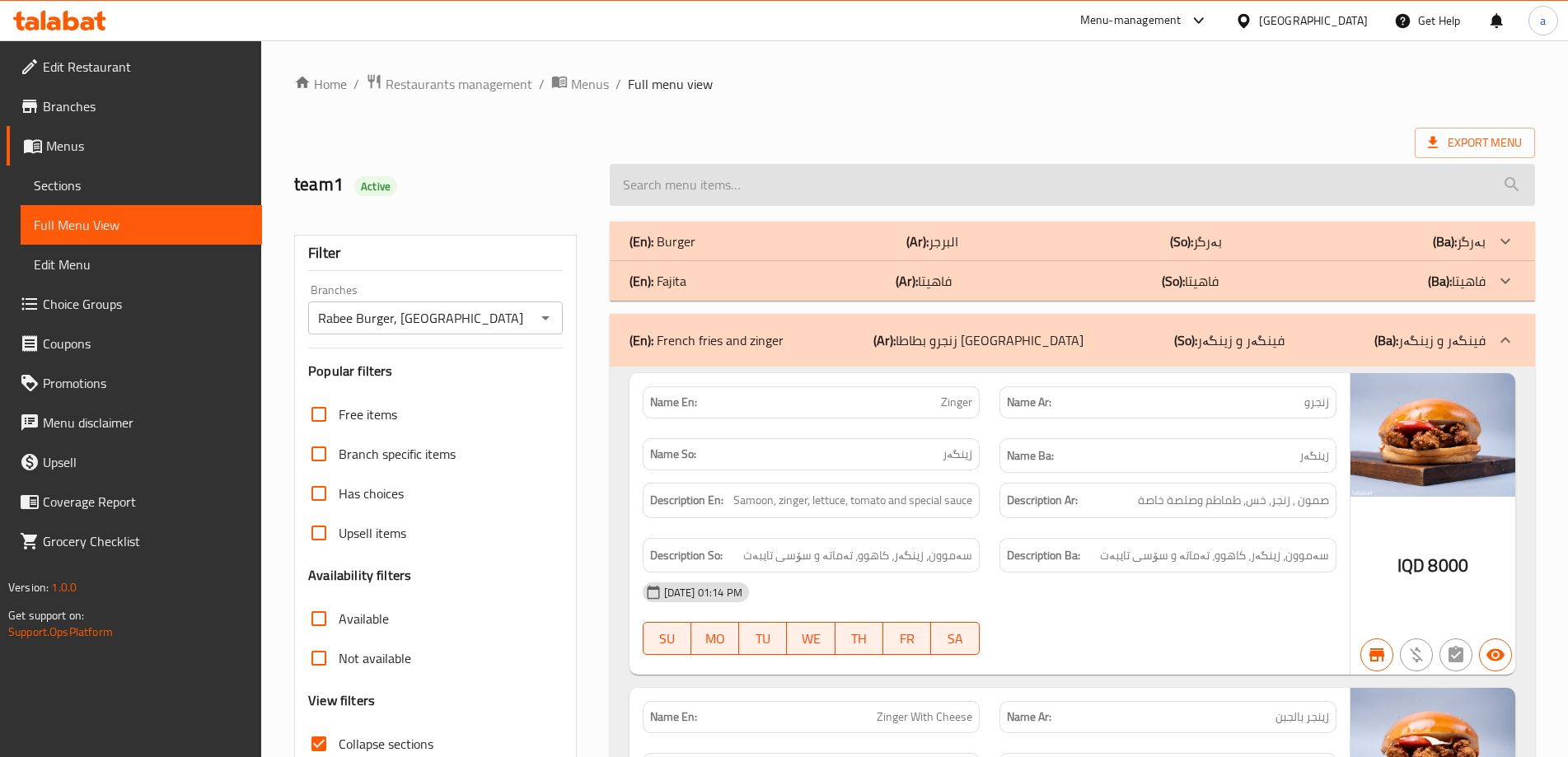
click at [915, 195] on input "search" at bounding box center [1072, 185] width 925 height 42
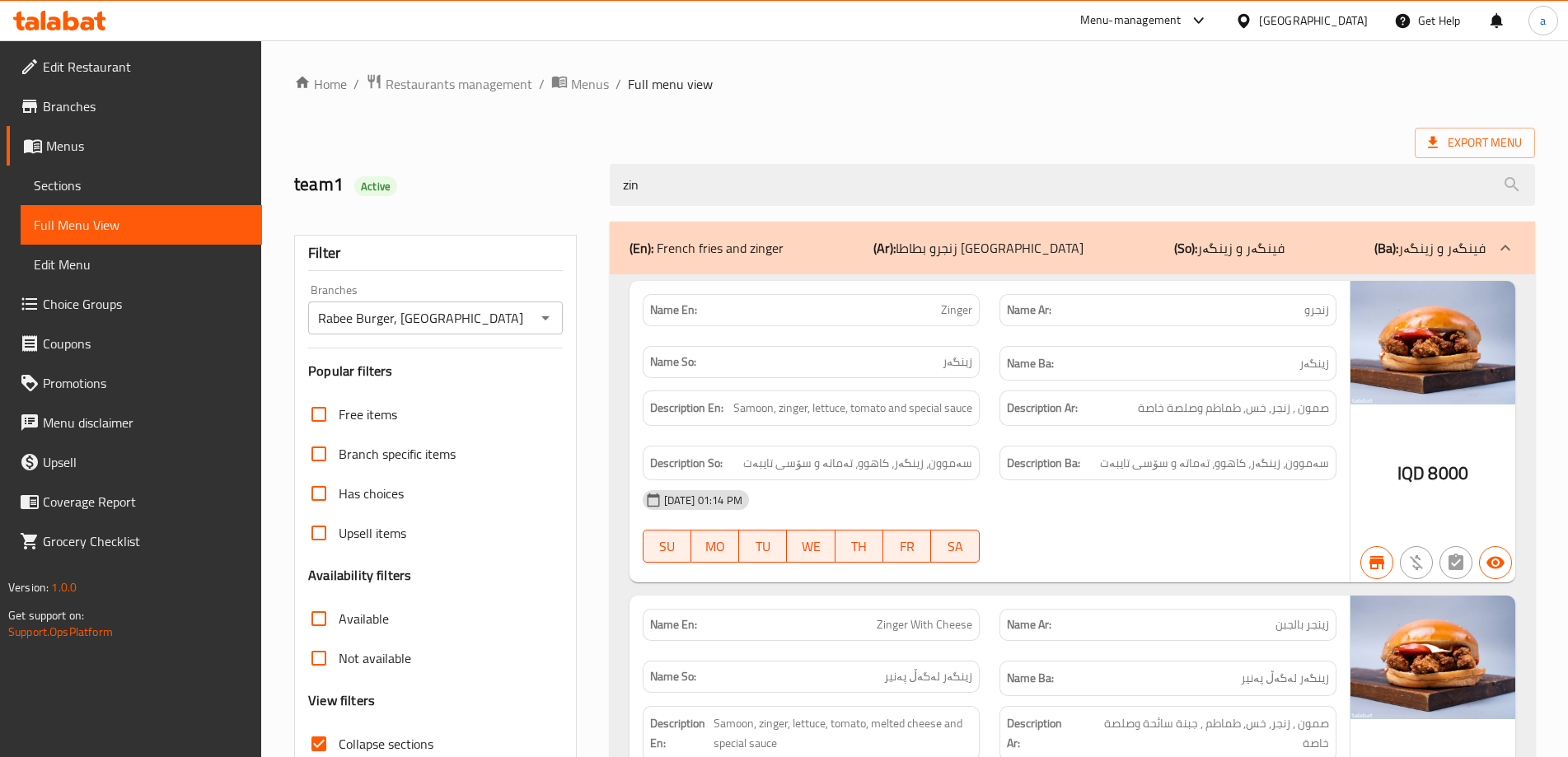
drag, startPoint x: 708, startPoint y: 181, endPoint x: 517, endPoint y: 197, distance: 191.7
click at [518, 197] on div "team1 Active zin" at bounding box center [915, 185] width 1260 height 73
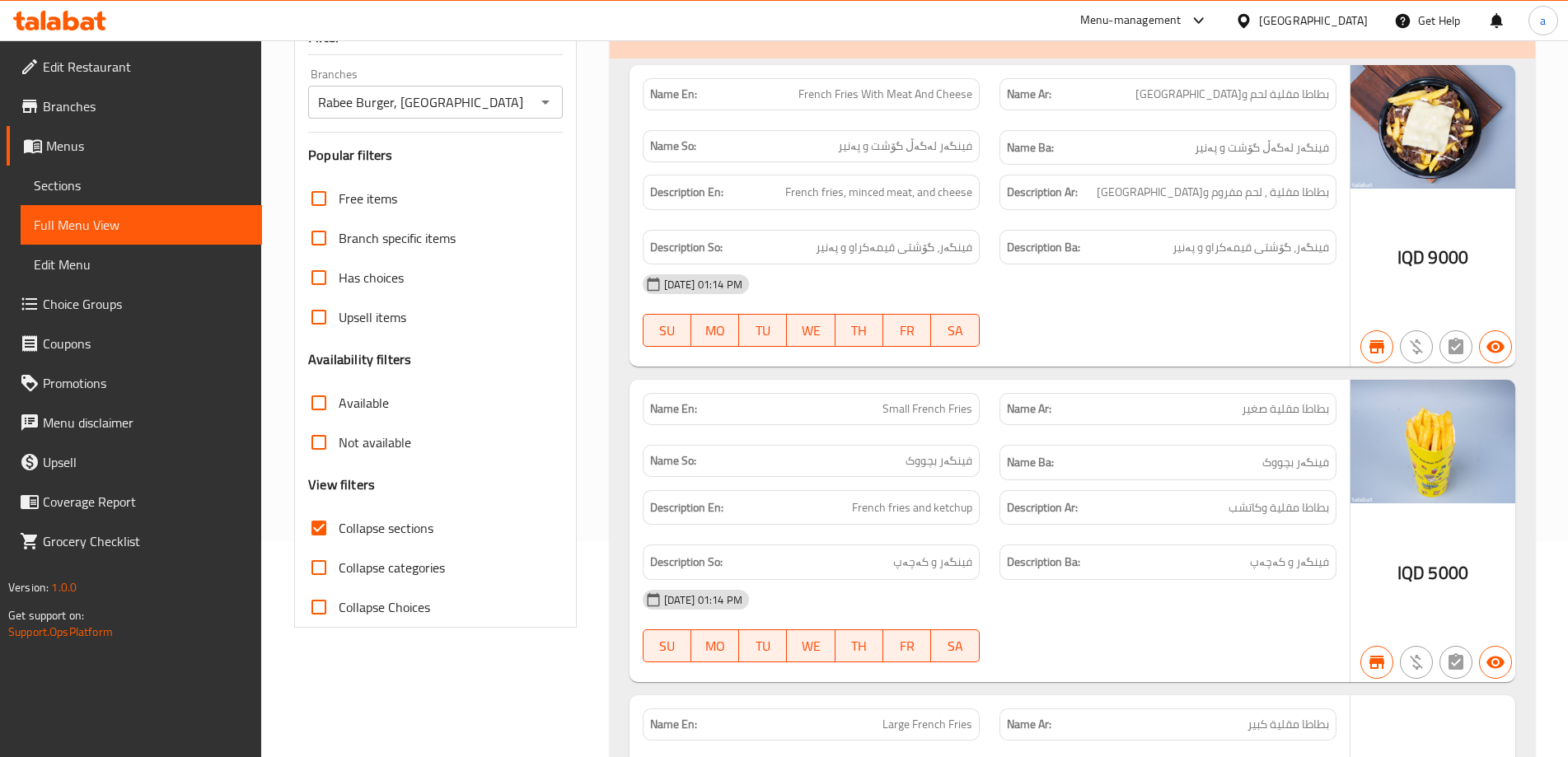
scroll to position [219, 0]
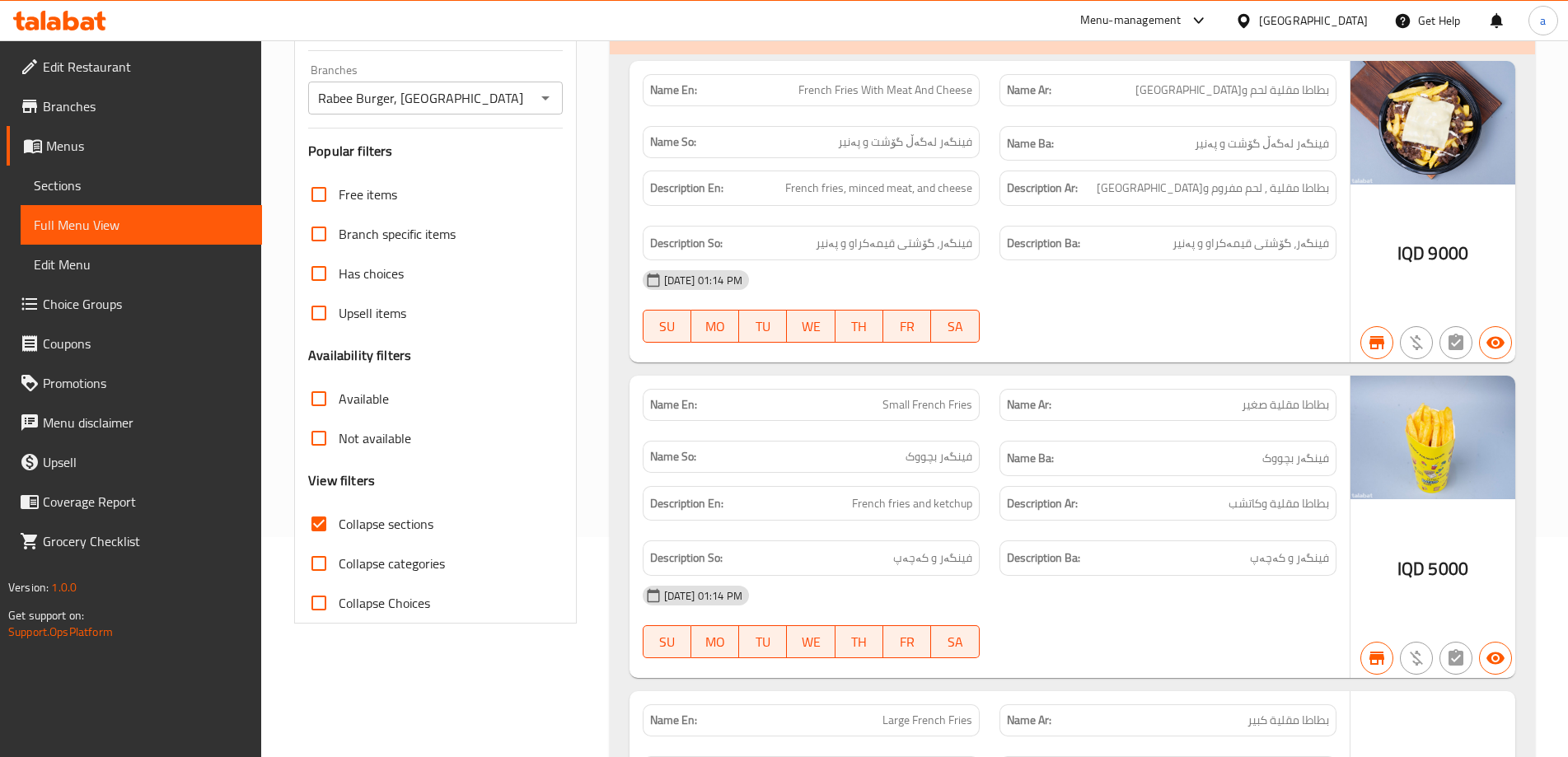
type input "fren"
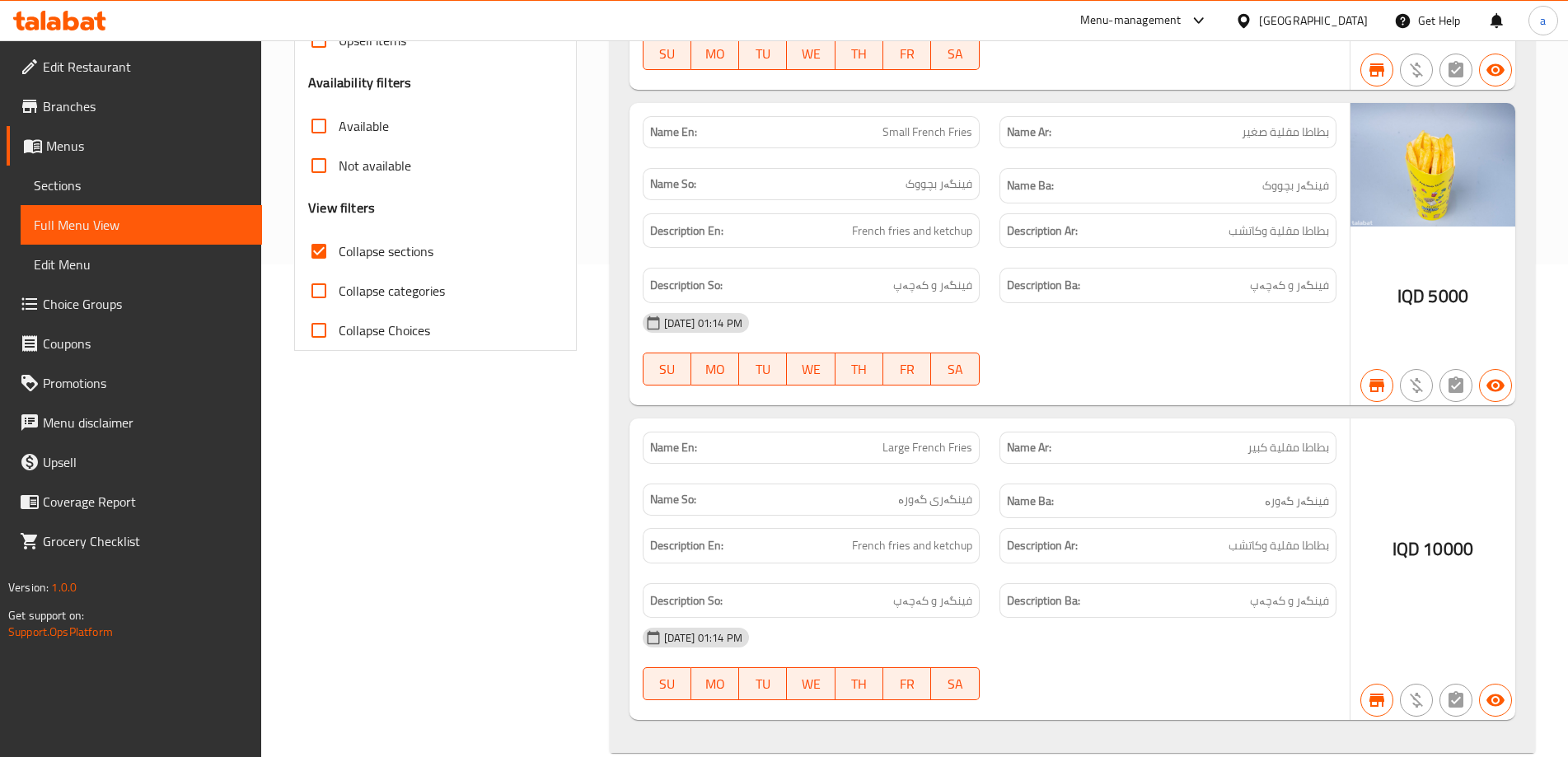
scroll to position [521, 0]
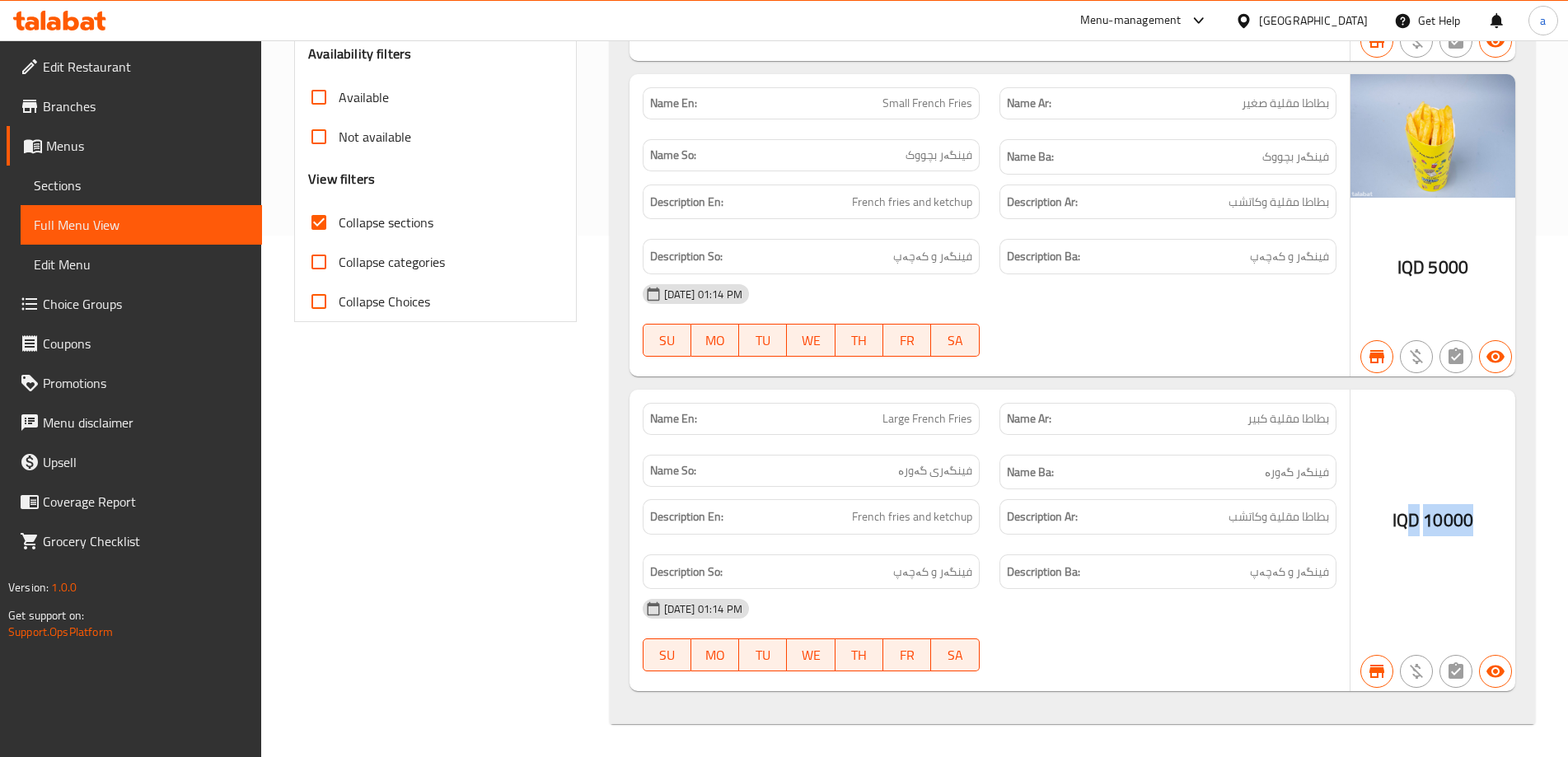
drag, startPoint x: 1476, startPoint y: 528, endPoint x: 1410, endPoint y: 520, distance: 66.5
click at [1410, 520] on div "IQD 10000" at bounding box center [1432, 541] width 165 height 302
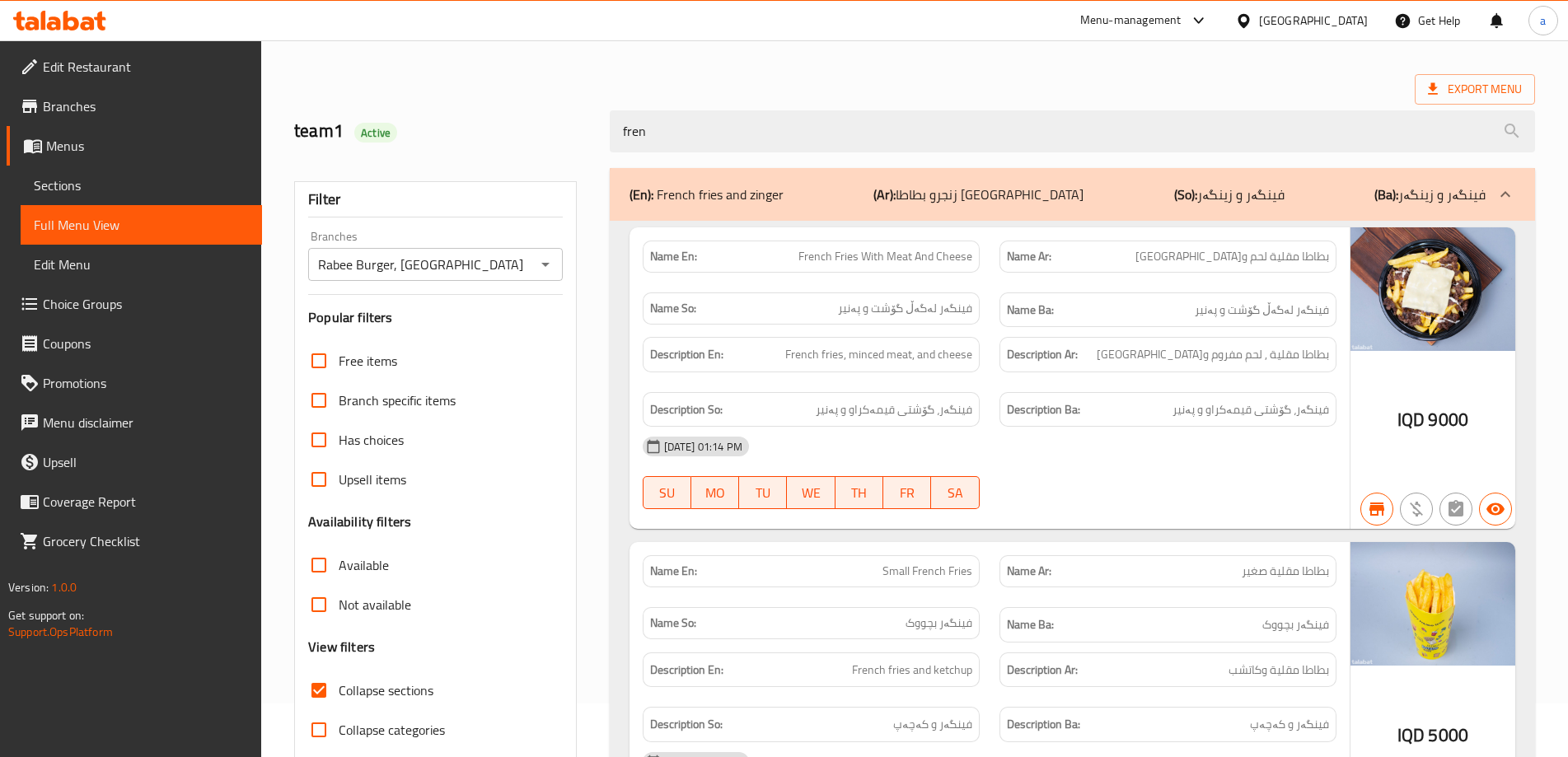
scroll to position [0, 0]
